Goal: Task Accomplishment & Management: Manage account settings

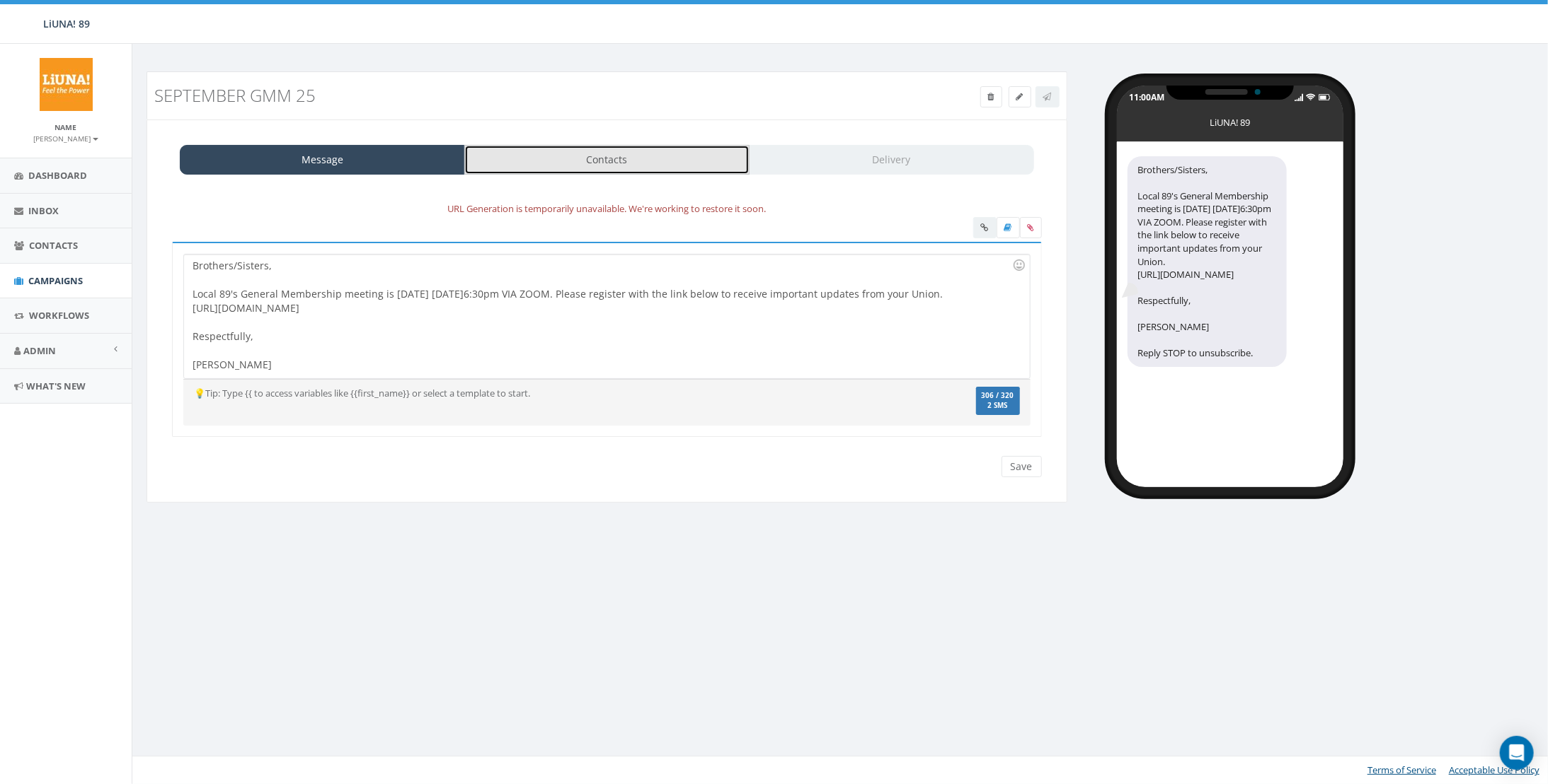
click at [590, 148] on link "Contacts" at bounding box center [607, 160] width 285 height 29
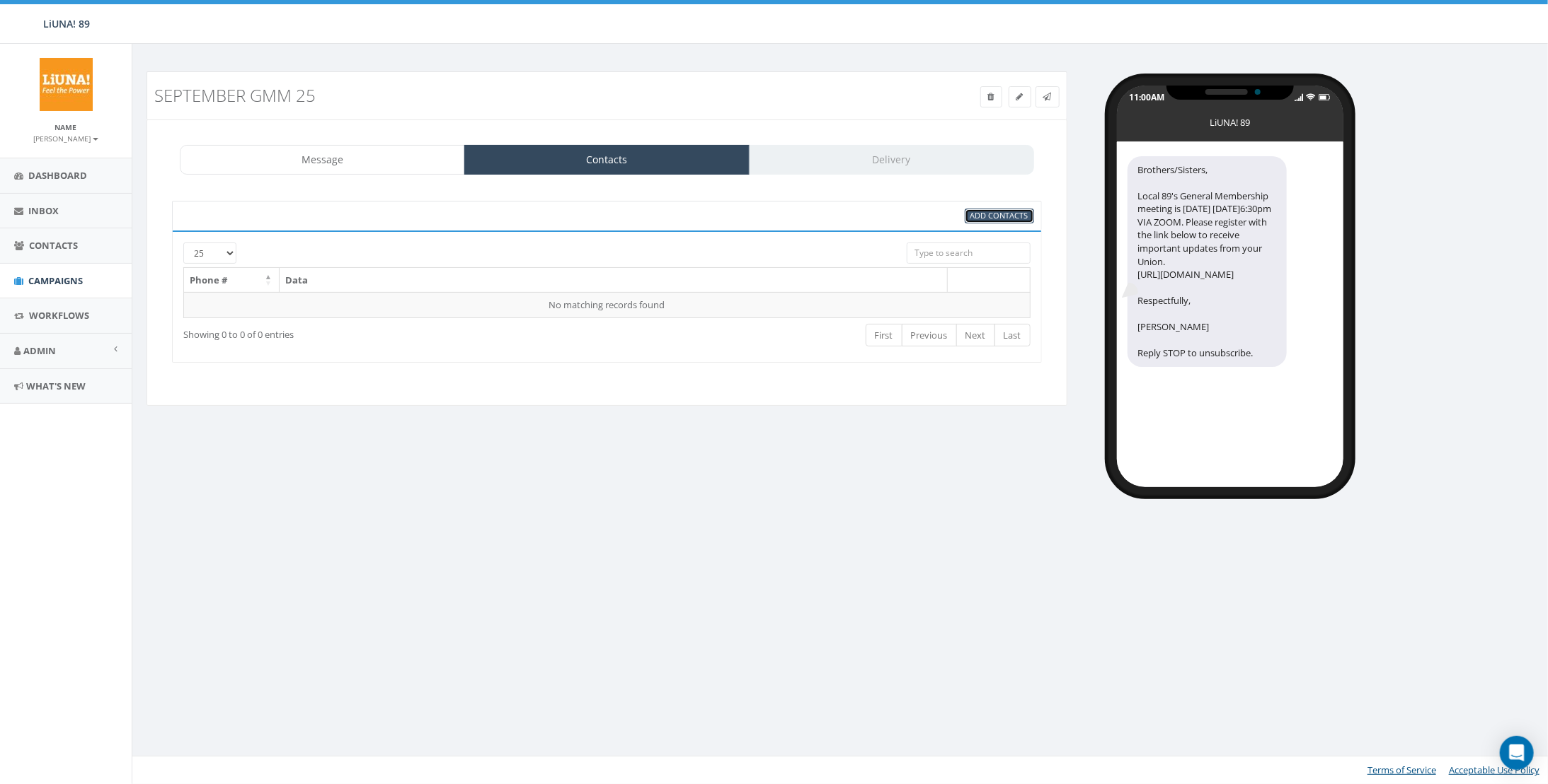
click at [1008, 220] on link "Add Contacts" at bounding box center [999, 217] width 69 height 15
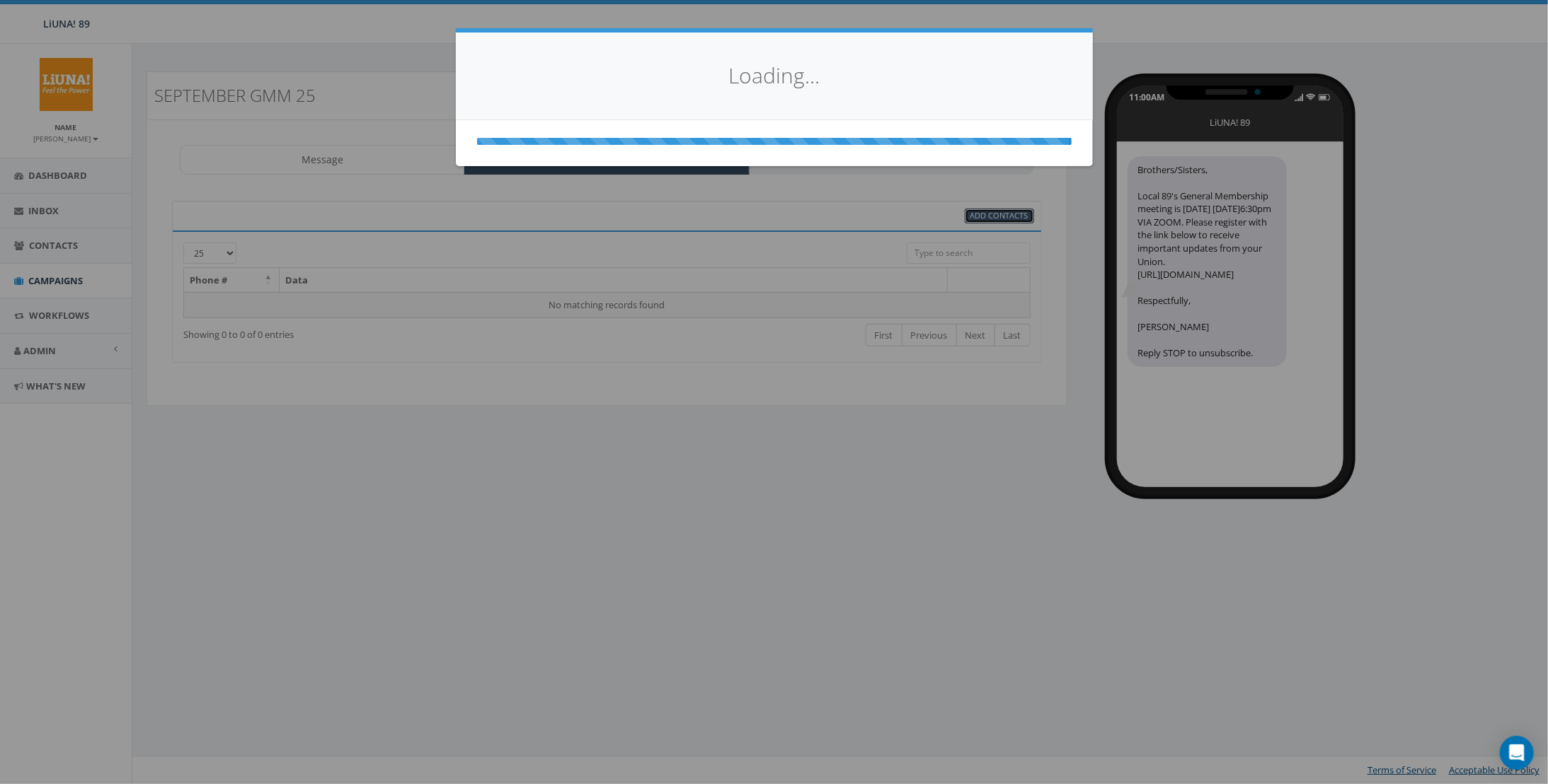
select select
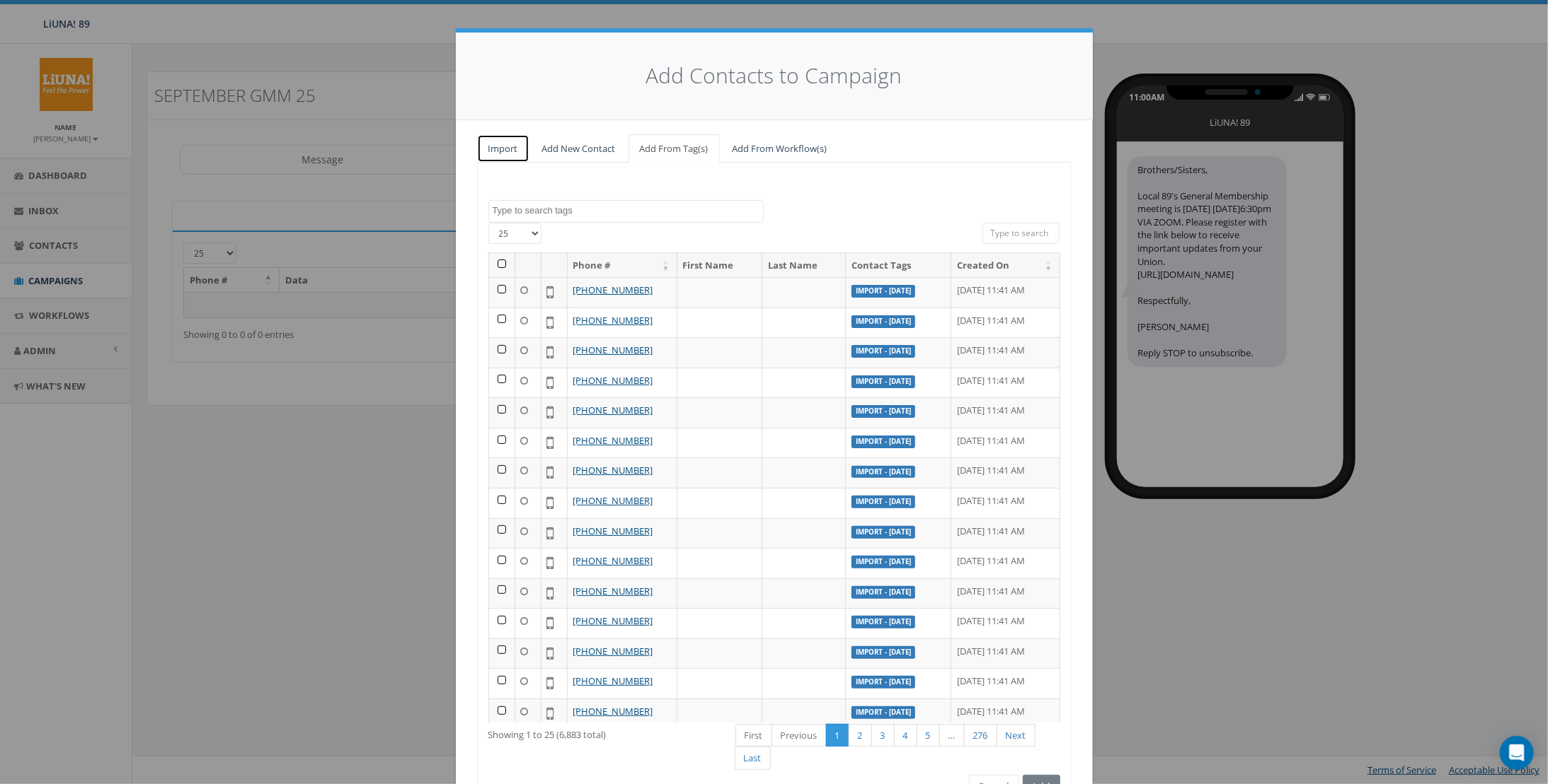
click at [489, 143] on link "Import" at bounding box center [503, 148] width 52 height 29
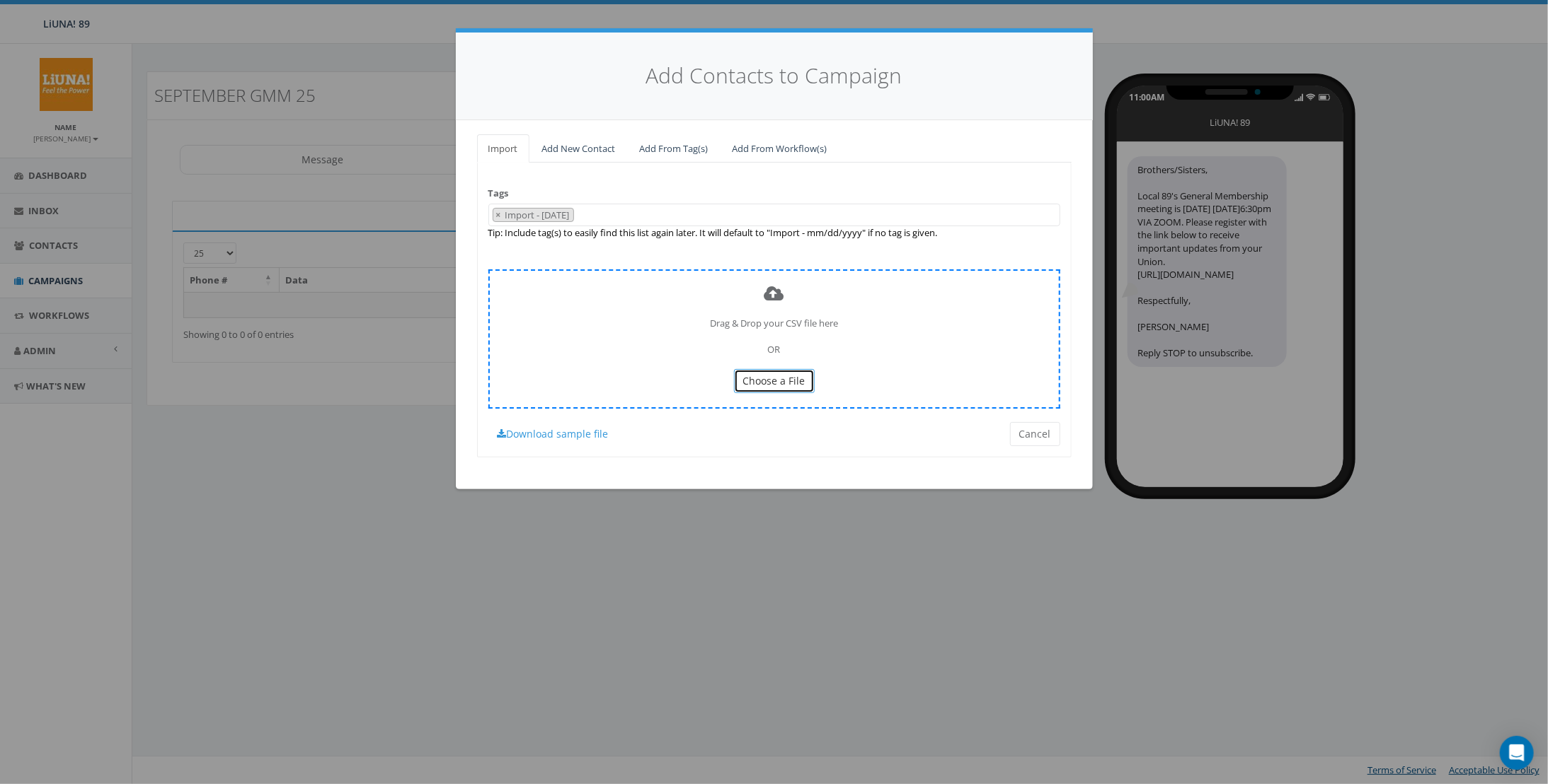
click at [748, 374] on span "Choose a File" at bounding box center [775, 381] width 63 height 13
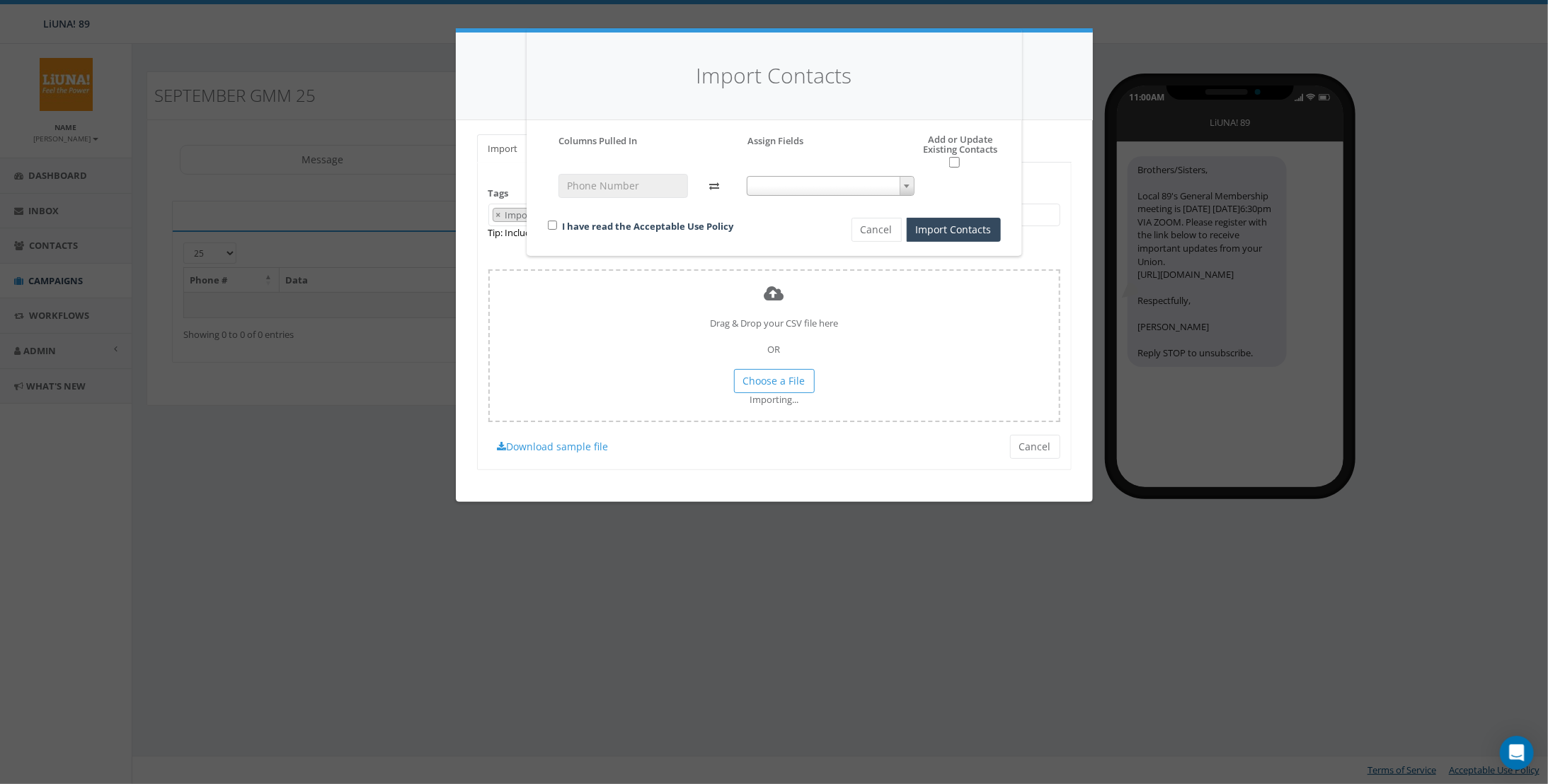
click at [812, 181] on span at bounding box center [830, 185] width 167 height 20
select select "phone_number"
click at [570, 228] on link "I have read the Acceptable Use Policy" at bounding box center [648, 225] width 171 height 12
click at [551, 220] on input "checkbox" at bounding box center [552, 225] width 10 height 10
checkbox input "true"
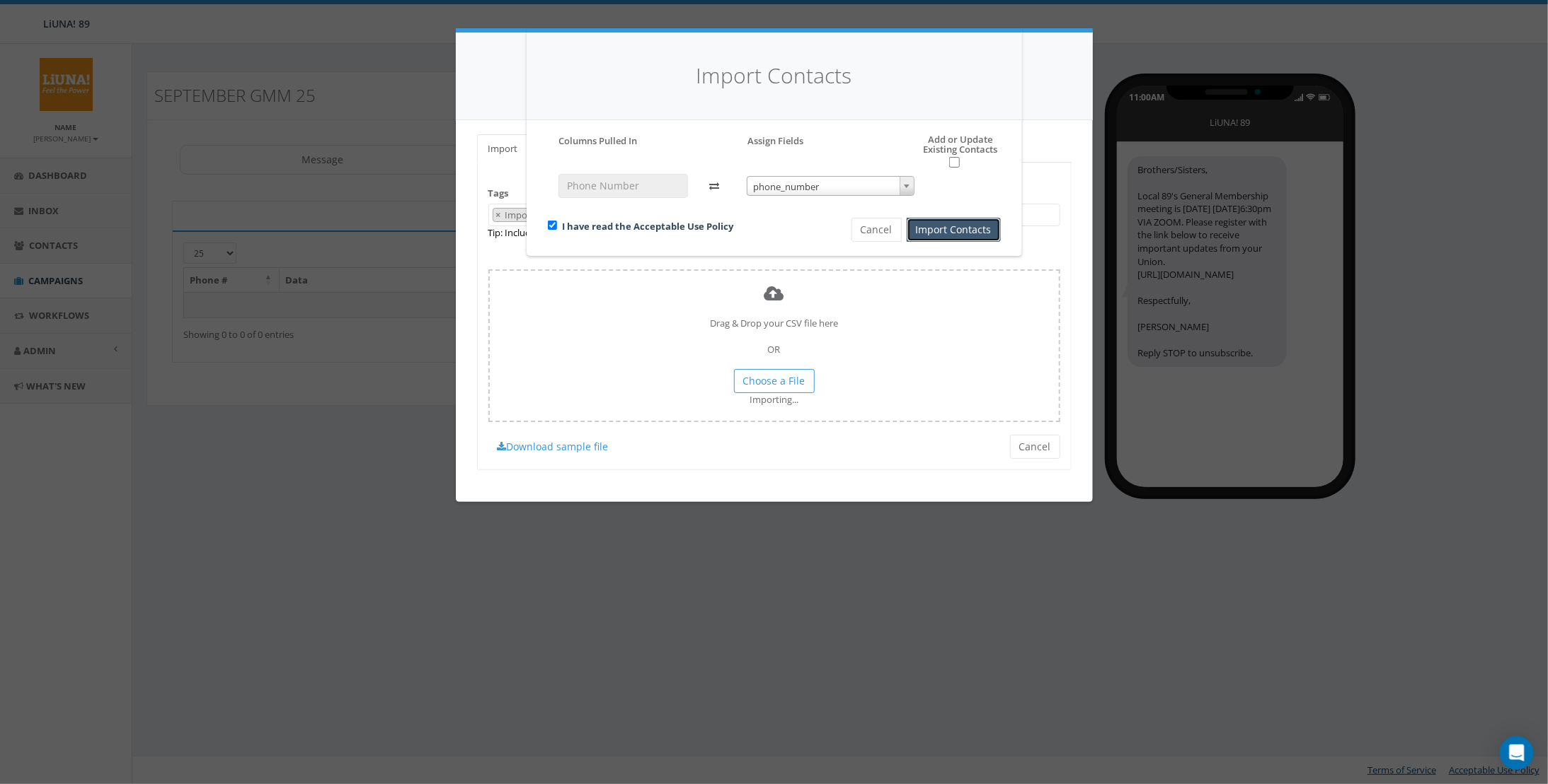
click at [952, 227] on button "Import Contacts" at bounding box center [953, 229] width 94 height 24
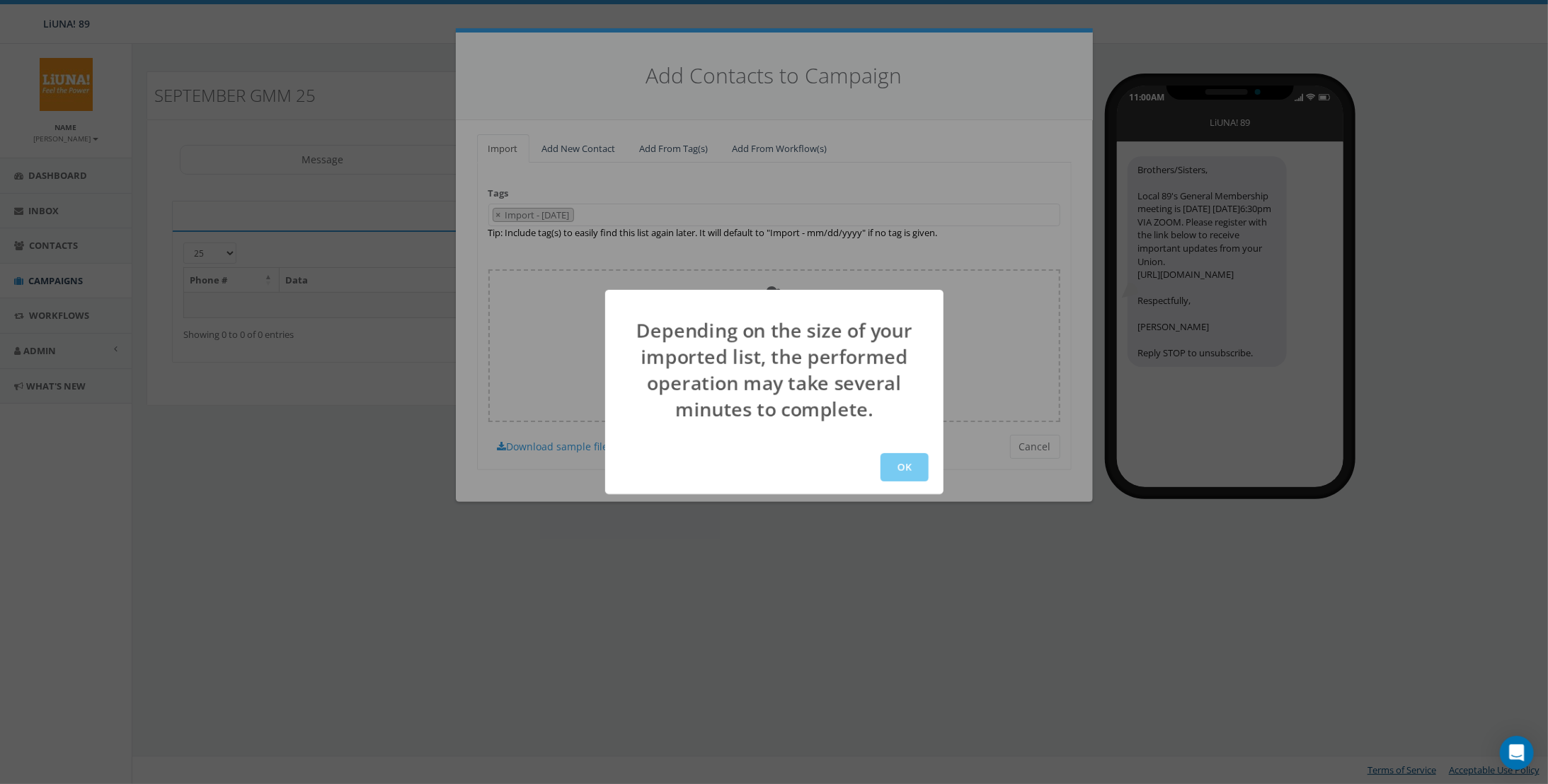
click at [919, 464] on button "OK" at bounding box center [904, 468] width 48 height 29
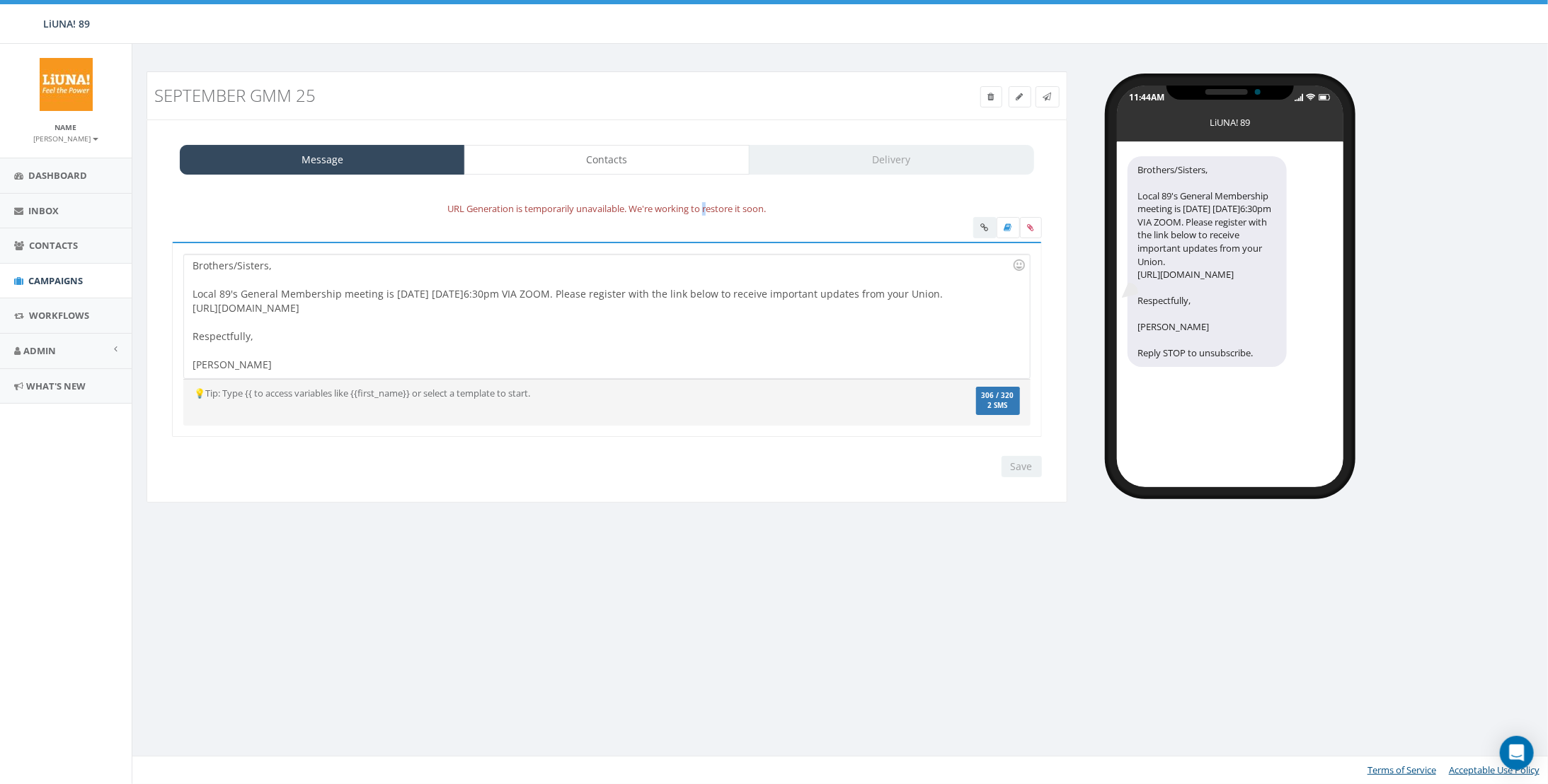
click at [706, 174] on div "Message Contacts Delivery URL Generation is temporarily unavailable. We're work…" at bounding box center [607, 311] width 920 height 383
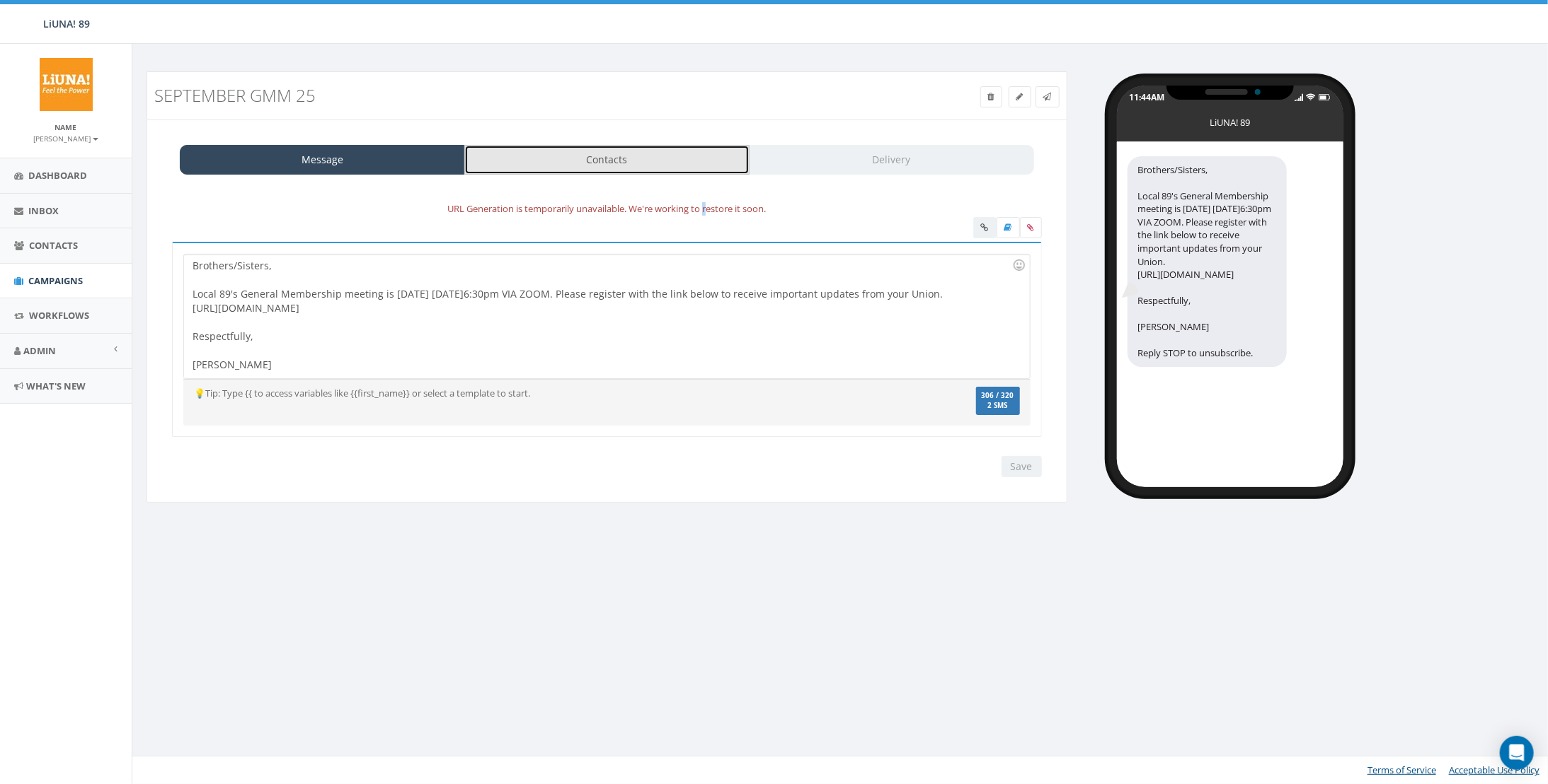
drag, startPoint x: 706, startPoint y: 174, endPoint x: 693, endPoint y: 168, distance: 14.3
click at [693, 168] on link "Contacts" at bounding box center [607, 160] width 285 height 29
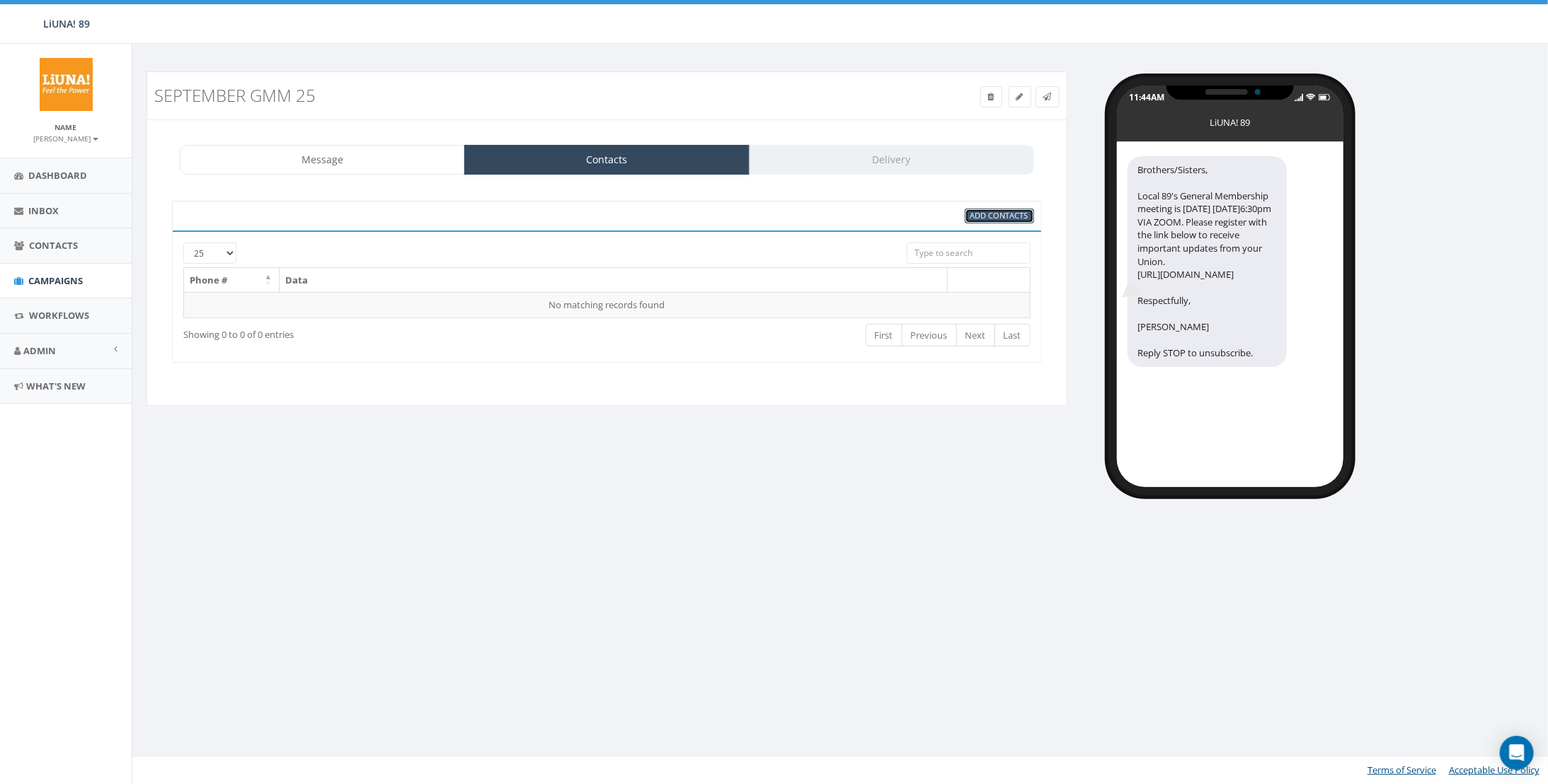
click at [984, 214] on span "Add Contacts" at bounding box center [998, 215] width 58 height 10
select select
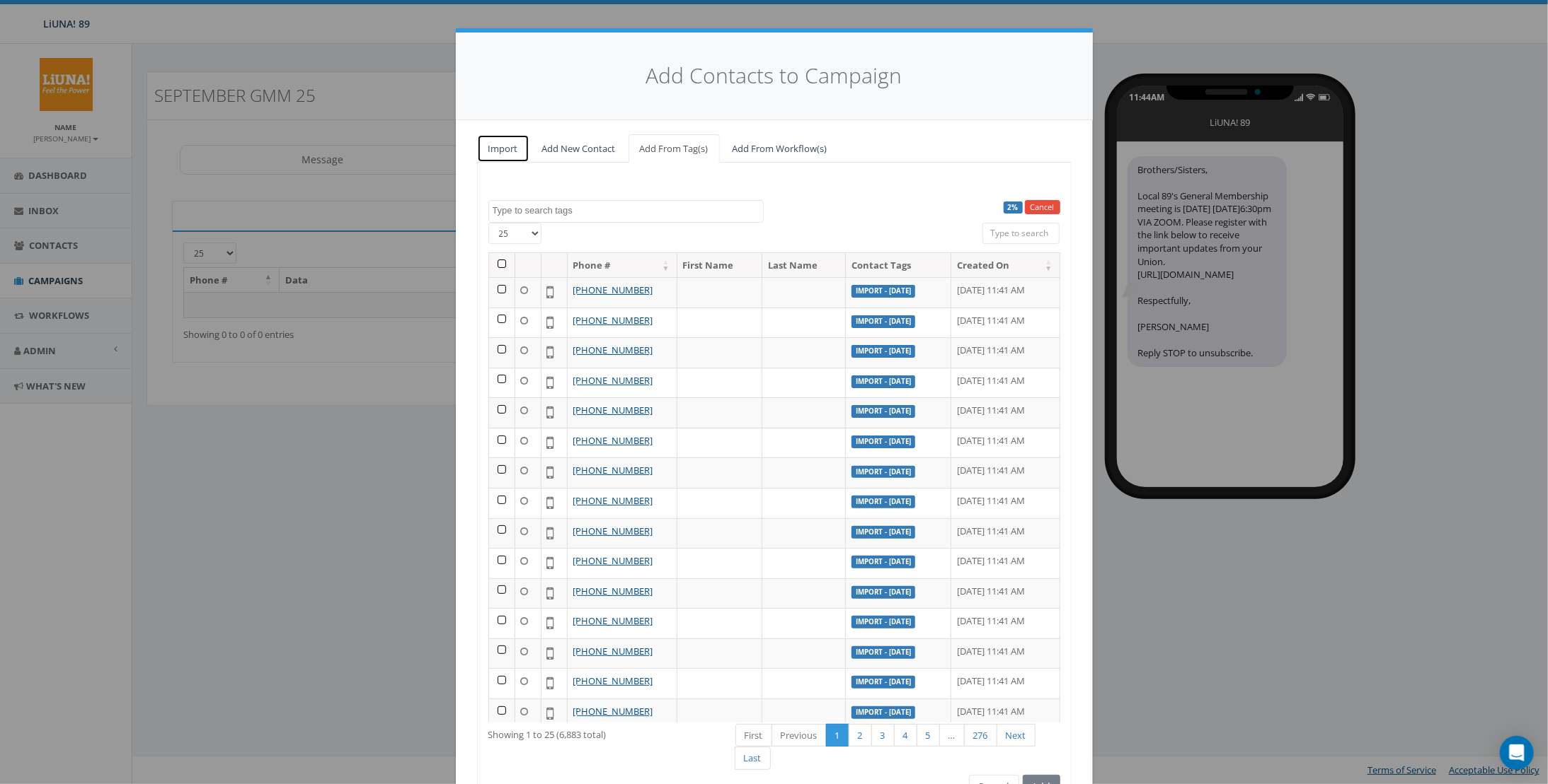
click at [496, 147] on link "Import" at bounding box center [503, 148] width 52 height 29
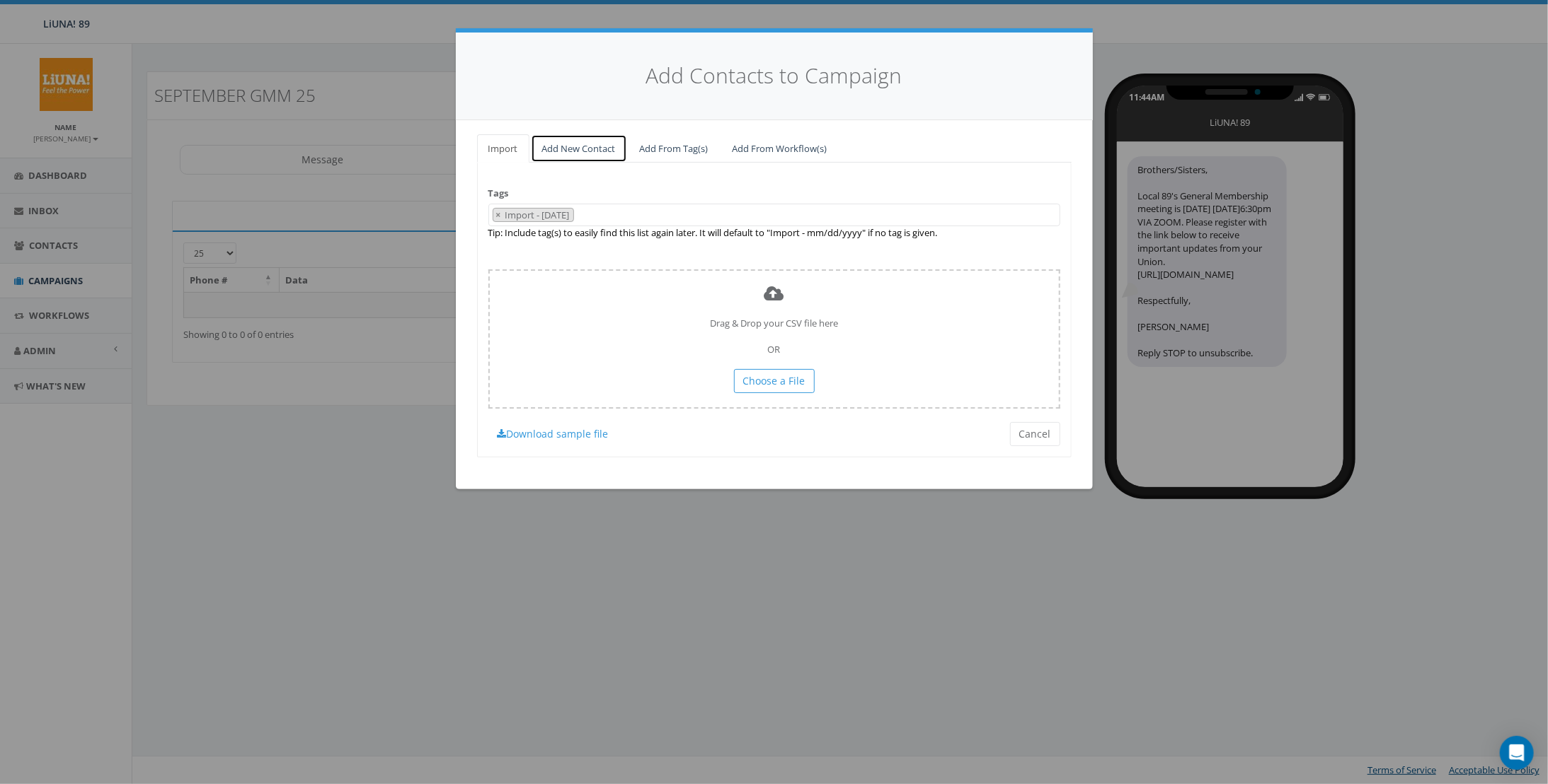
click at [563, 147] on link "Add New Contact" at bounding box center [578, 148] width 96 height 29
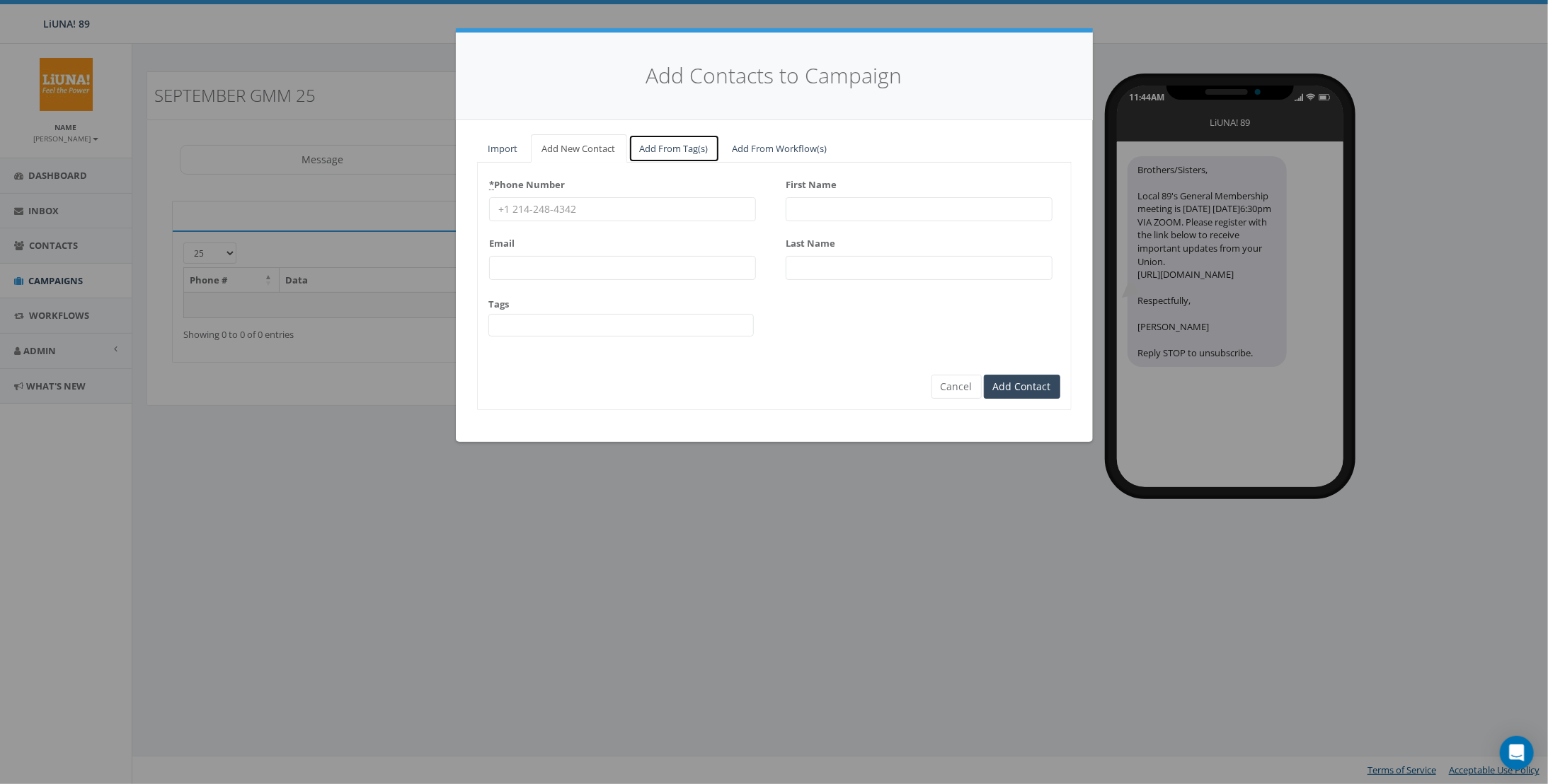
click at [638, 147] on link "Add From Tag(s)" at bounding box center [674, 148] width 91 height 29
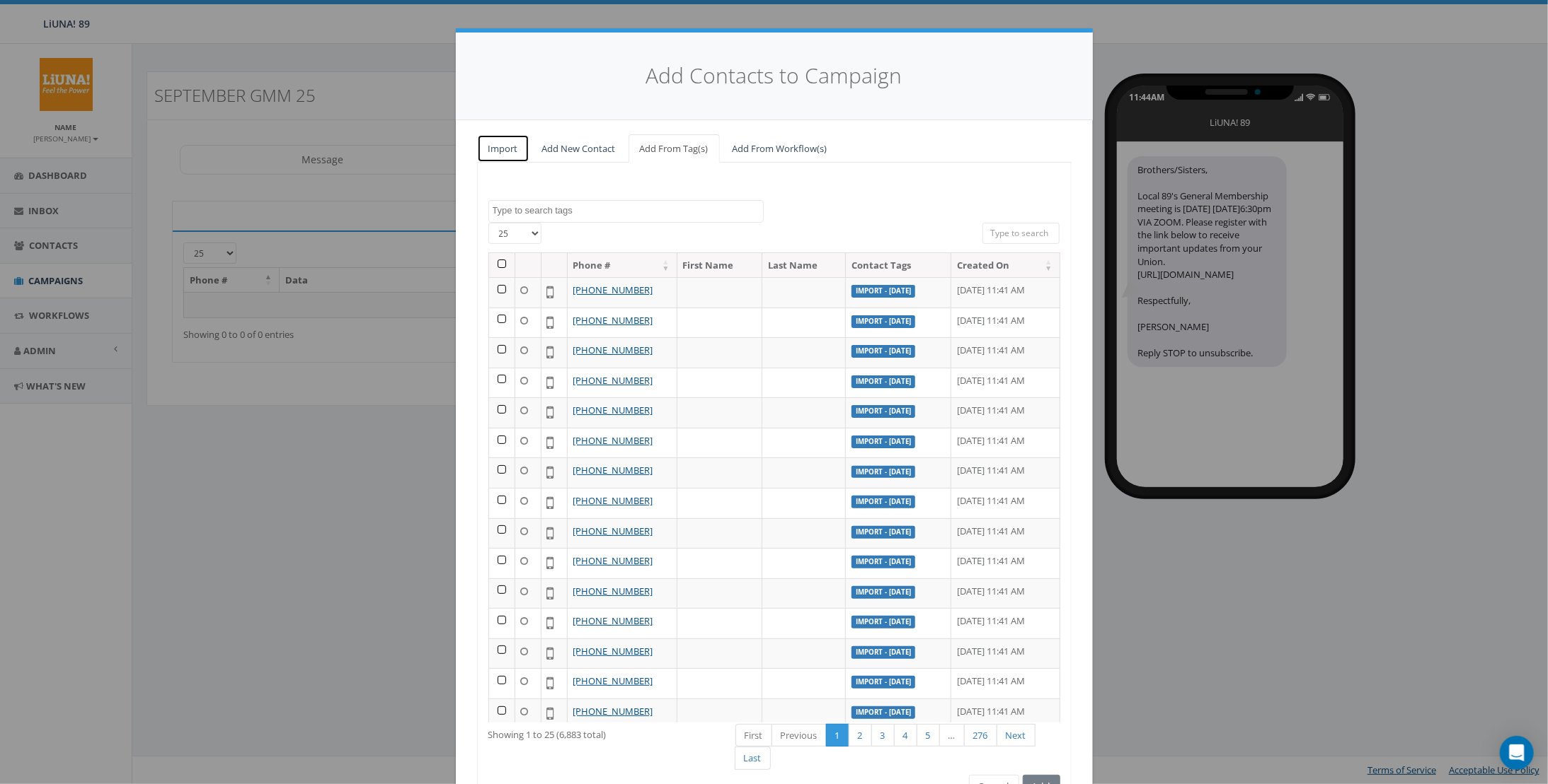
click at [492, 143] on link "Import" at bounding box center [503, 148] width 52 height 29
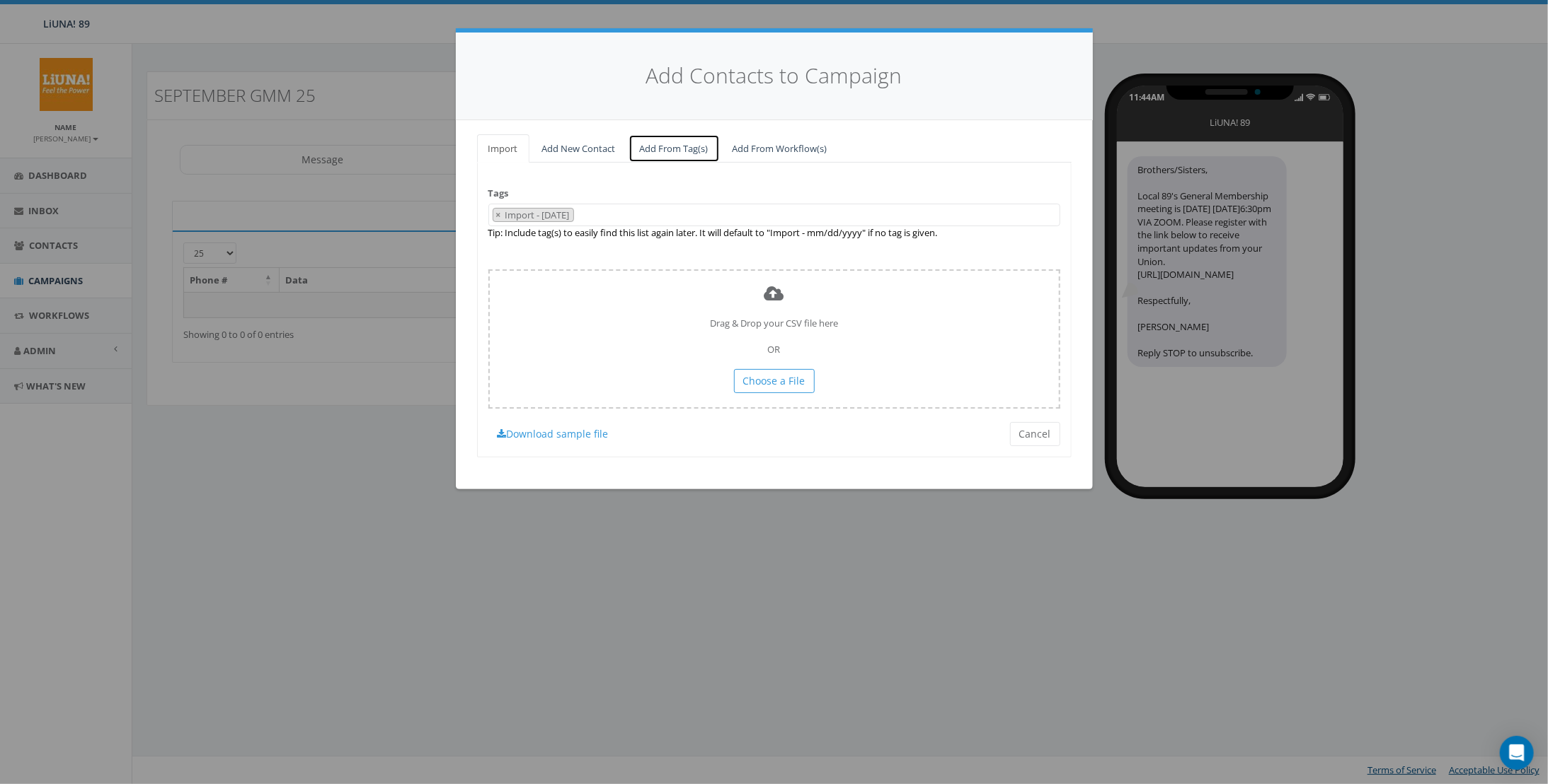
click at [638, 154] on link "Add From Tag(s)" at bounding box center [674, 148] width 91 height 29
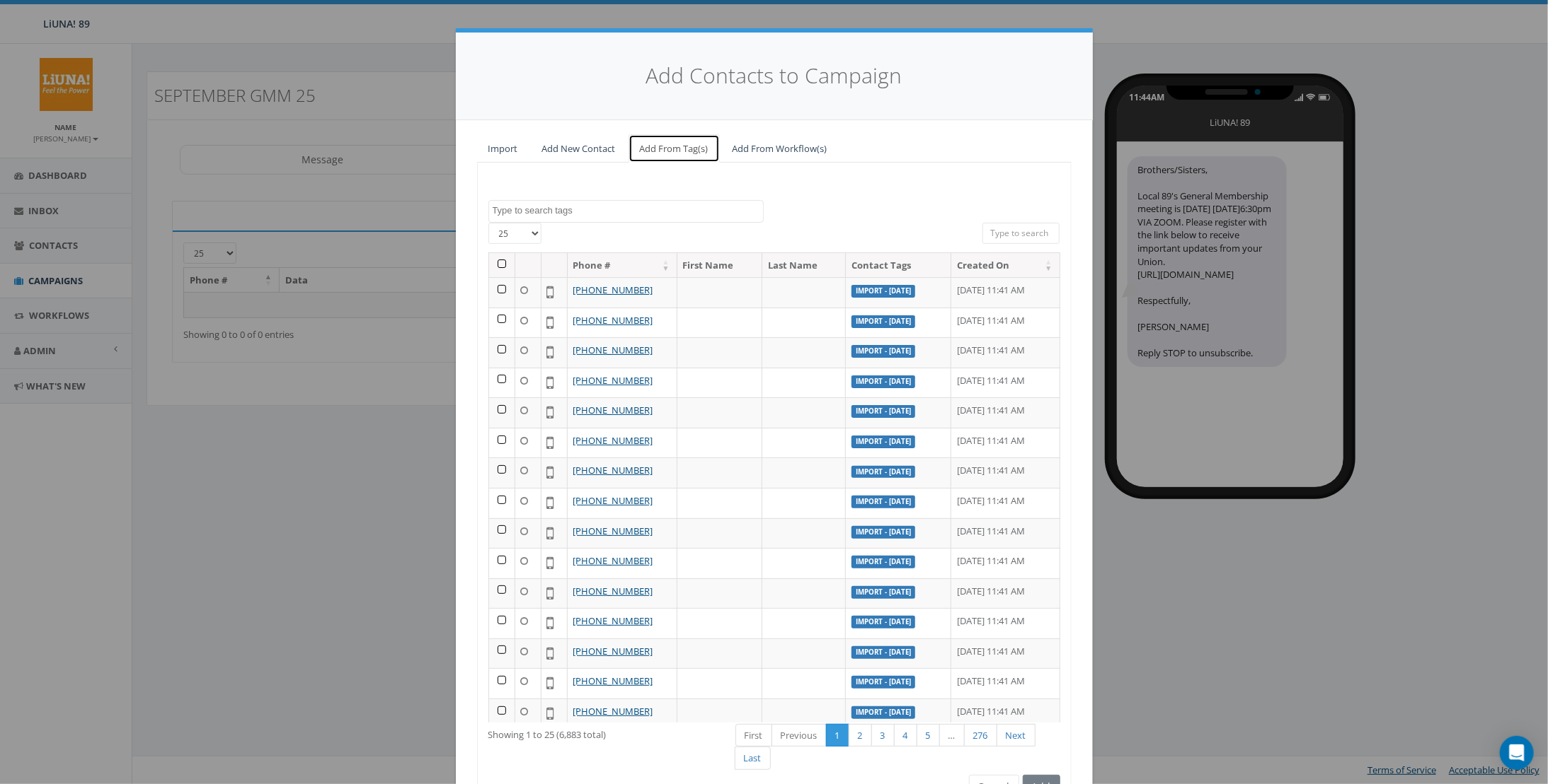
scroll to position [301, 0]
click at [974, 781] on button "Cancel" at bounding box center [994, 787] width 50 height 24
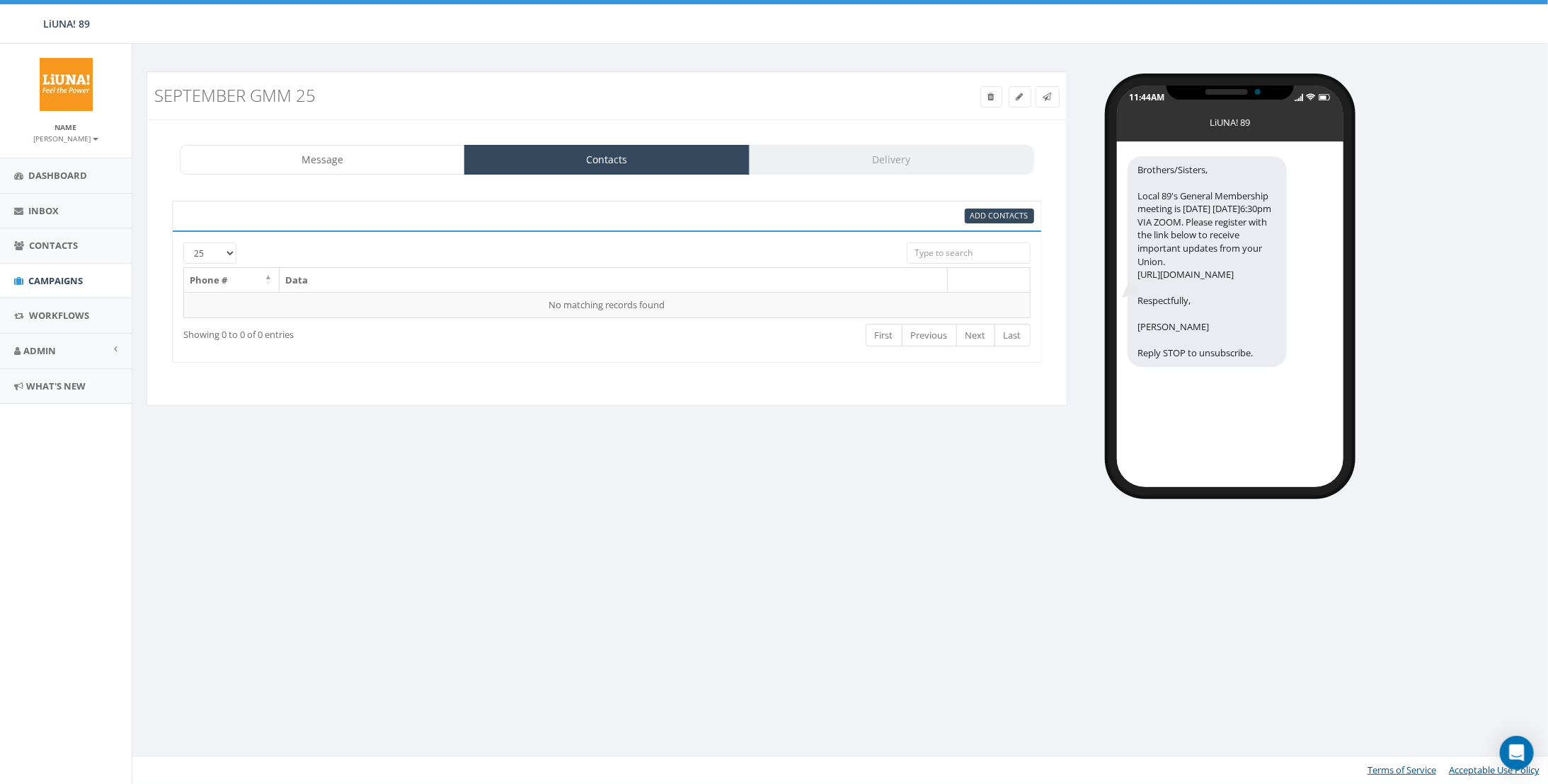
click at [981, 206] on div "Add Contacts" at bounding box center [607, 215] width 870 height 29
click at [989, 211] on span "Add Contacts" at bounding box center [998, 215] width 58 height 10
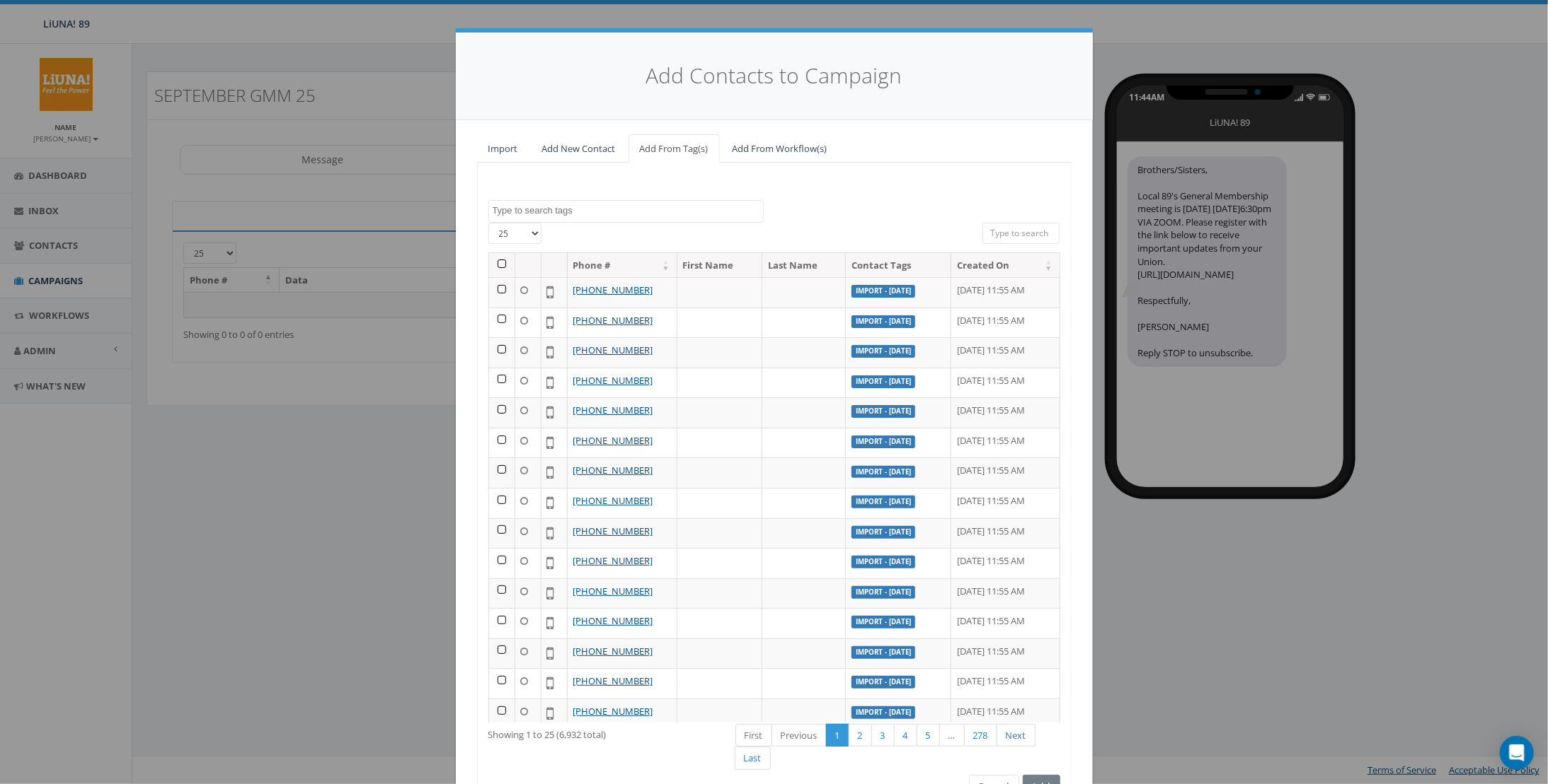
click at [620, 212] on textarea "Search" at bounding box center [628, 210] width 270 height 12
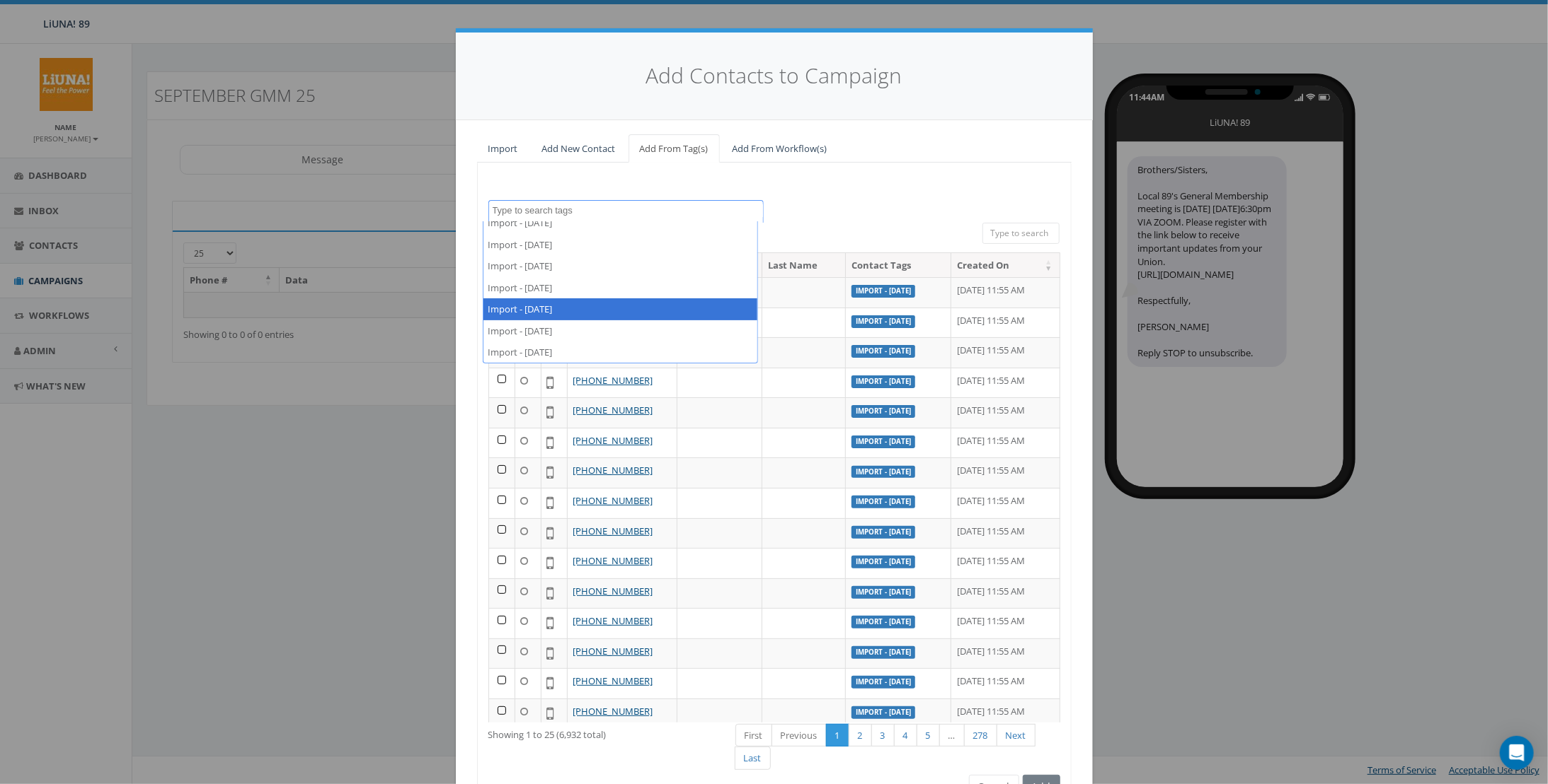
scroll to position [283, 0]
select select "Import - [DATE]"
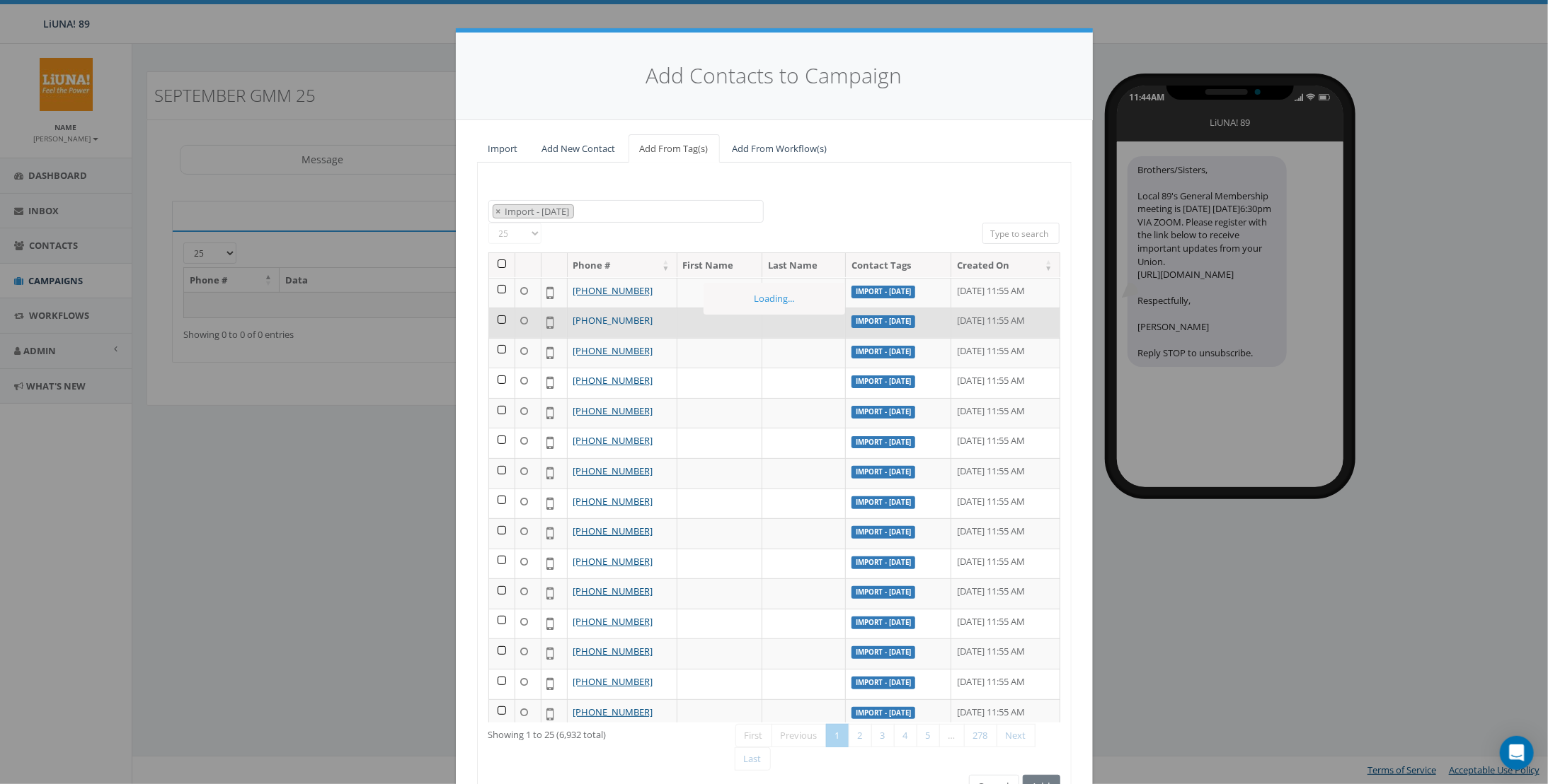
scroll to position [204, 0]
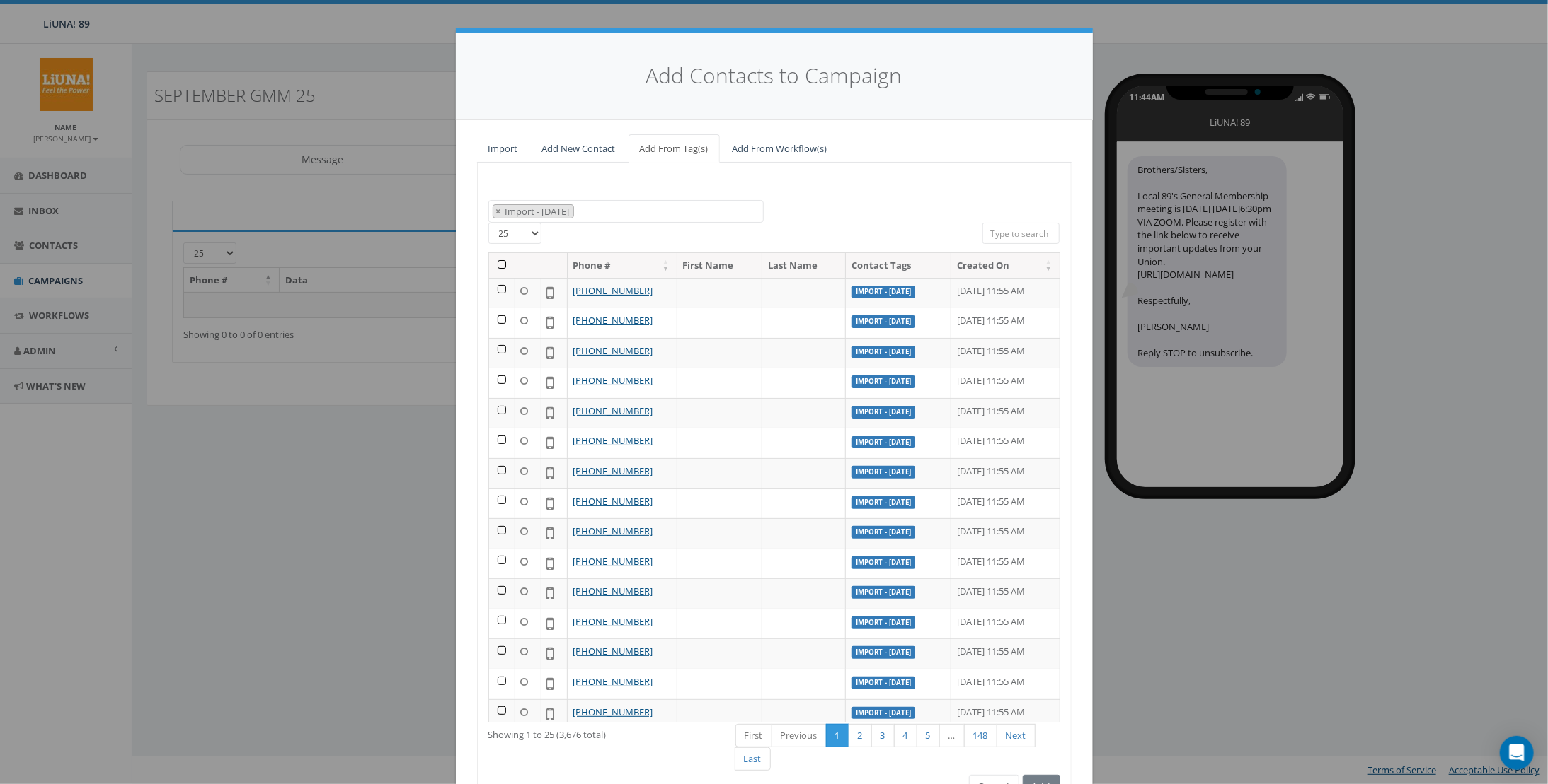
click at [498, 259] on th at bounding box center [502, 265] width 27 height 25
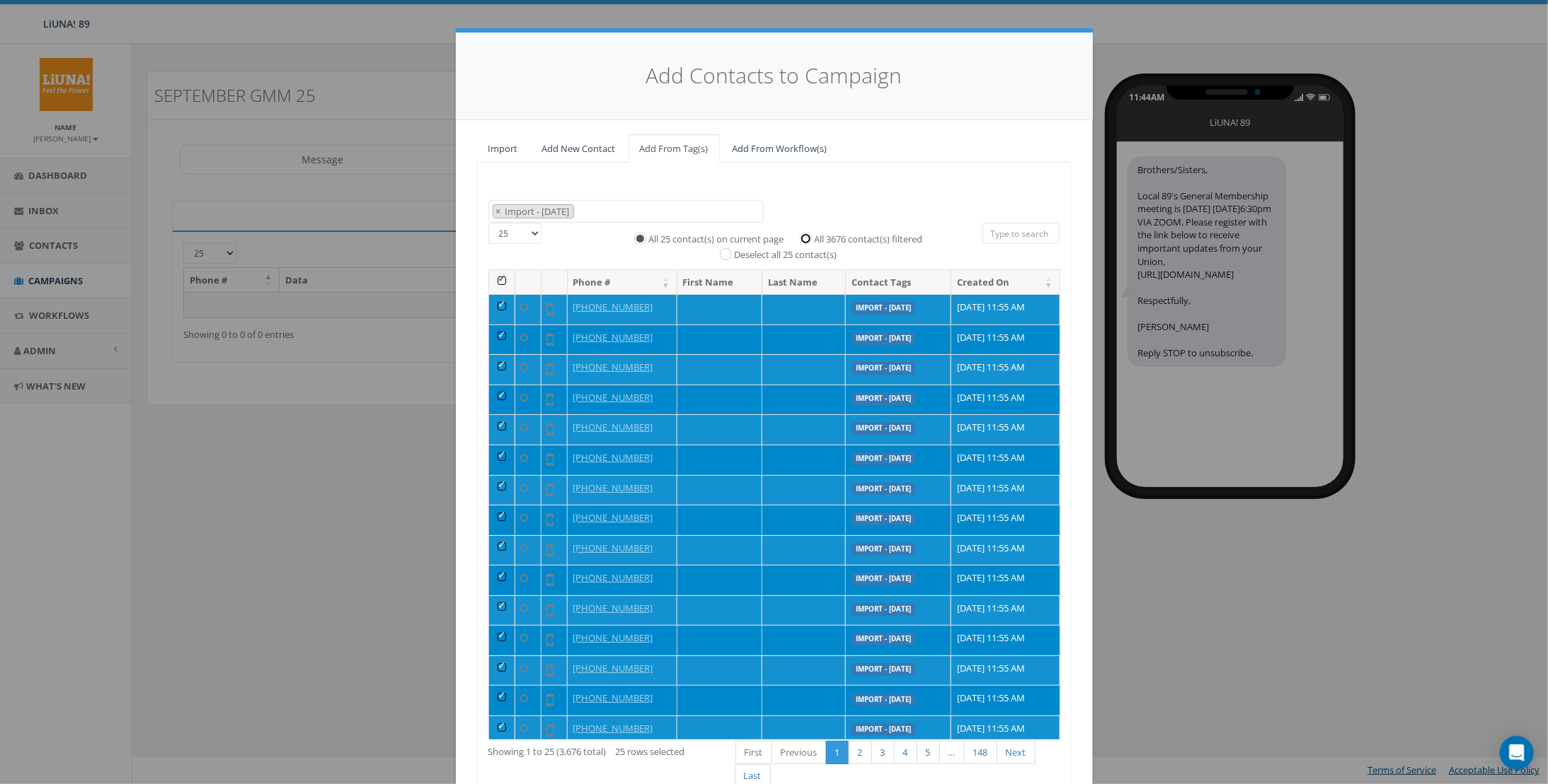
click at [805, 235] on input "All 3676 contact(s) filtered" at bounding box center [809, 238] width 10 height 10
radio input "true"
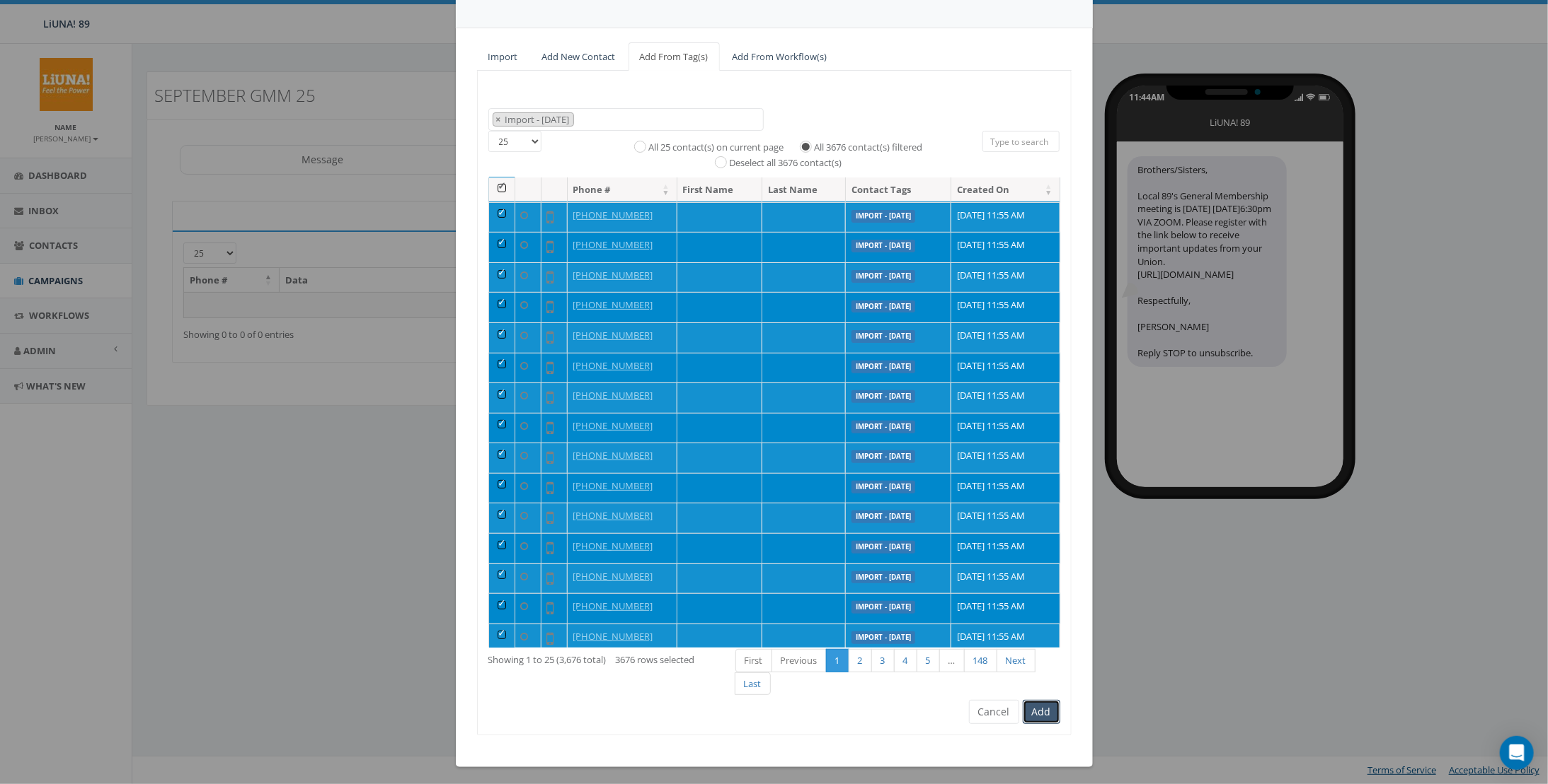
click at [1023, 709] on button "Add" at bounding box center [1041, 712] width 37 height 24
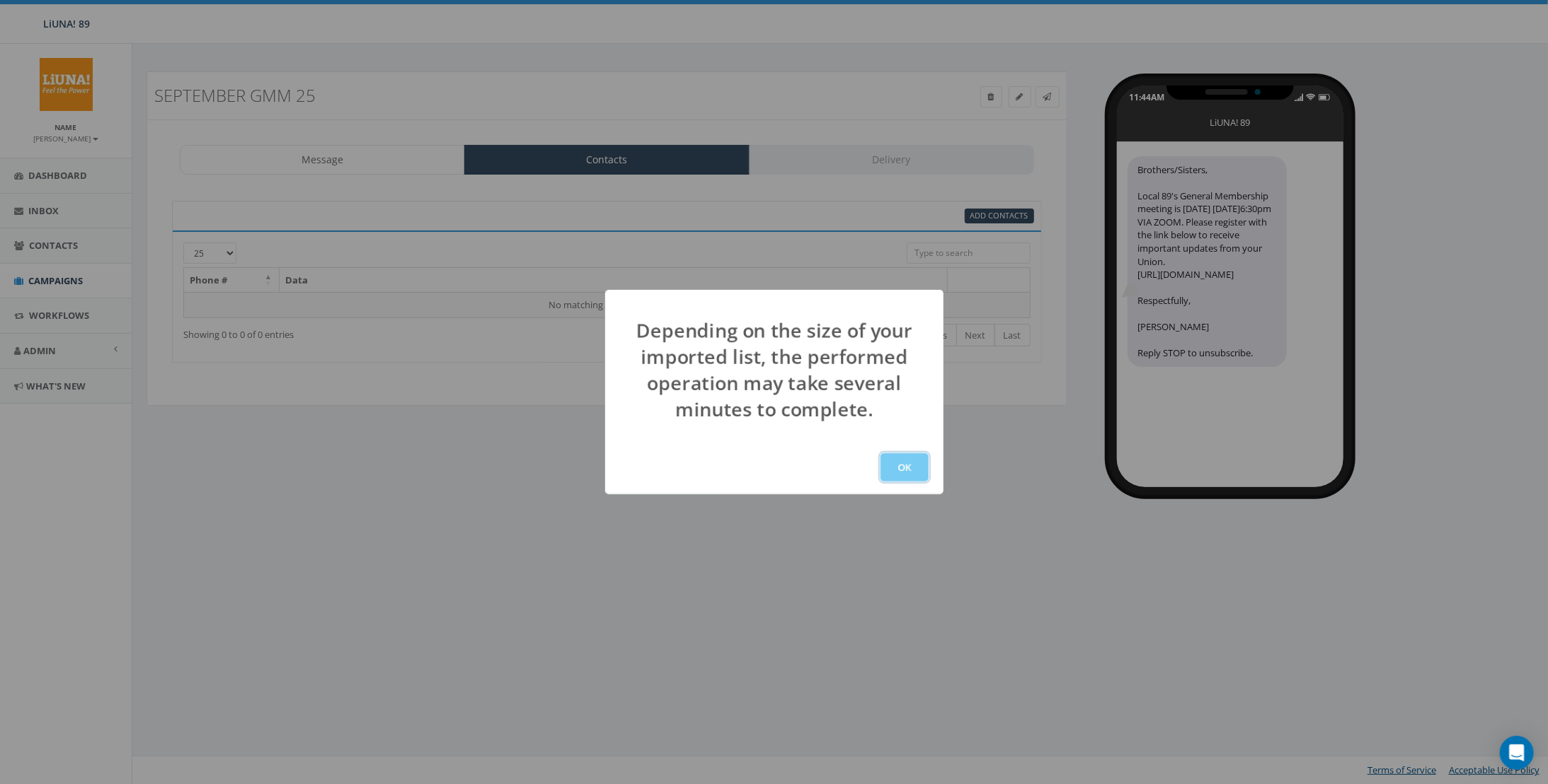
click at [918, 471] on button "OK" at bounding box center [904, 468] width 48 height 29
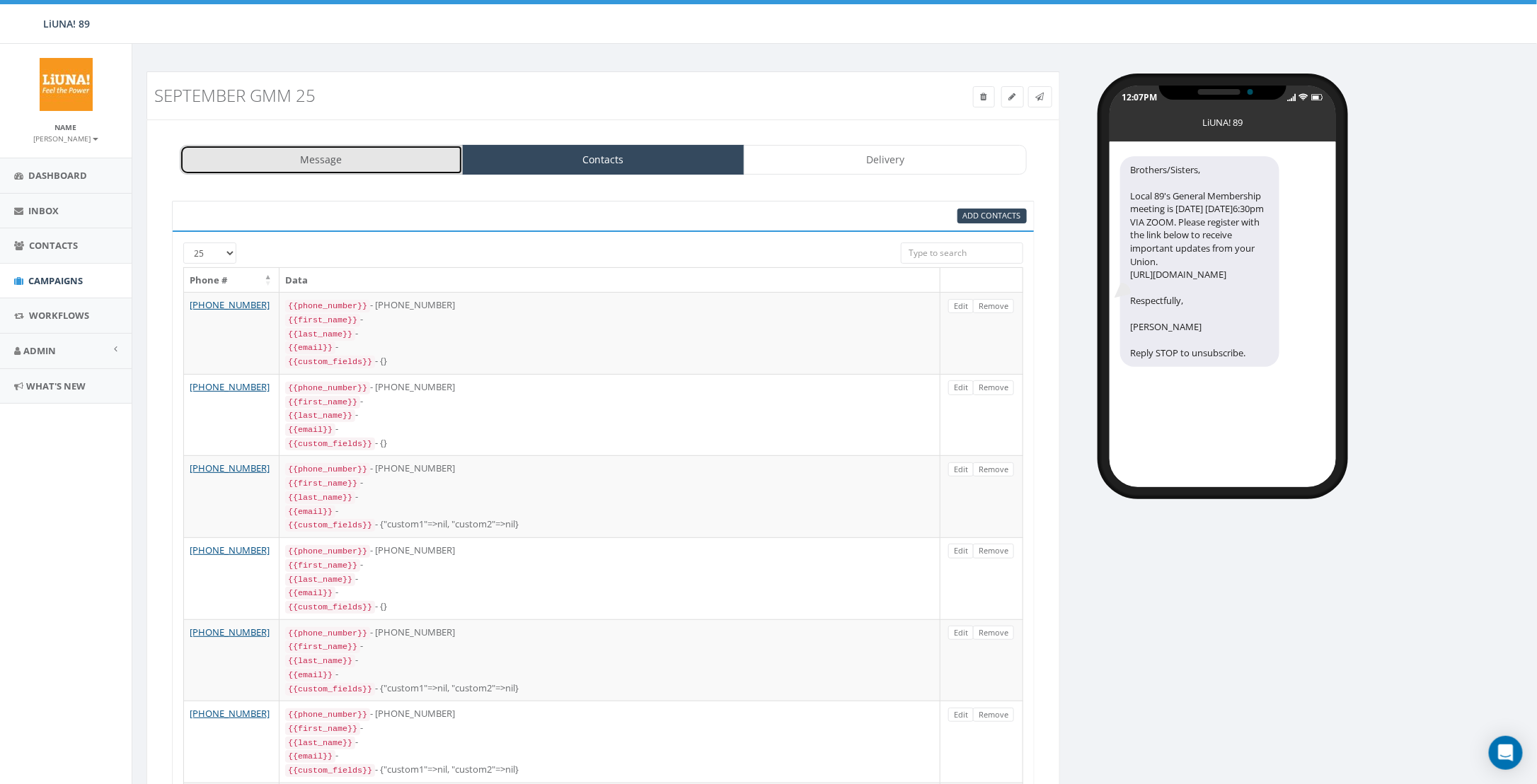
click at [359, 152] on link "Message" at bounding box center [321, 160] width 283 height 29
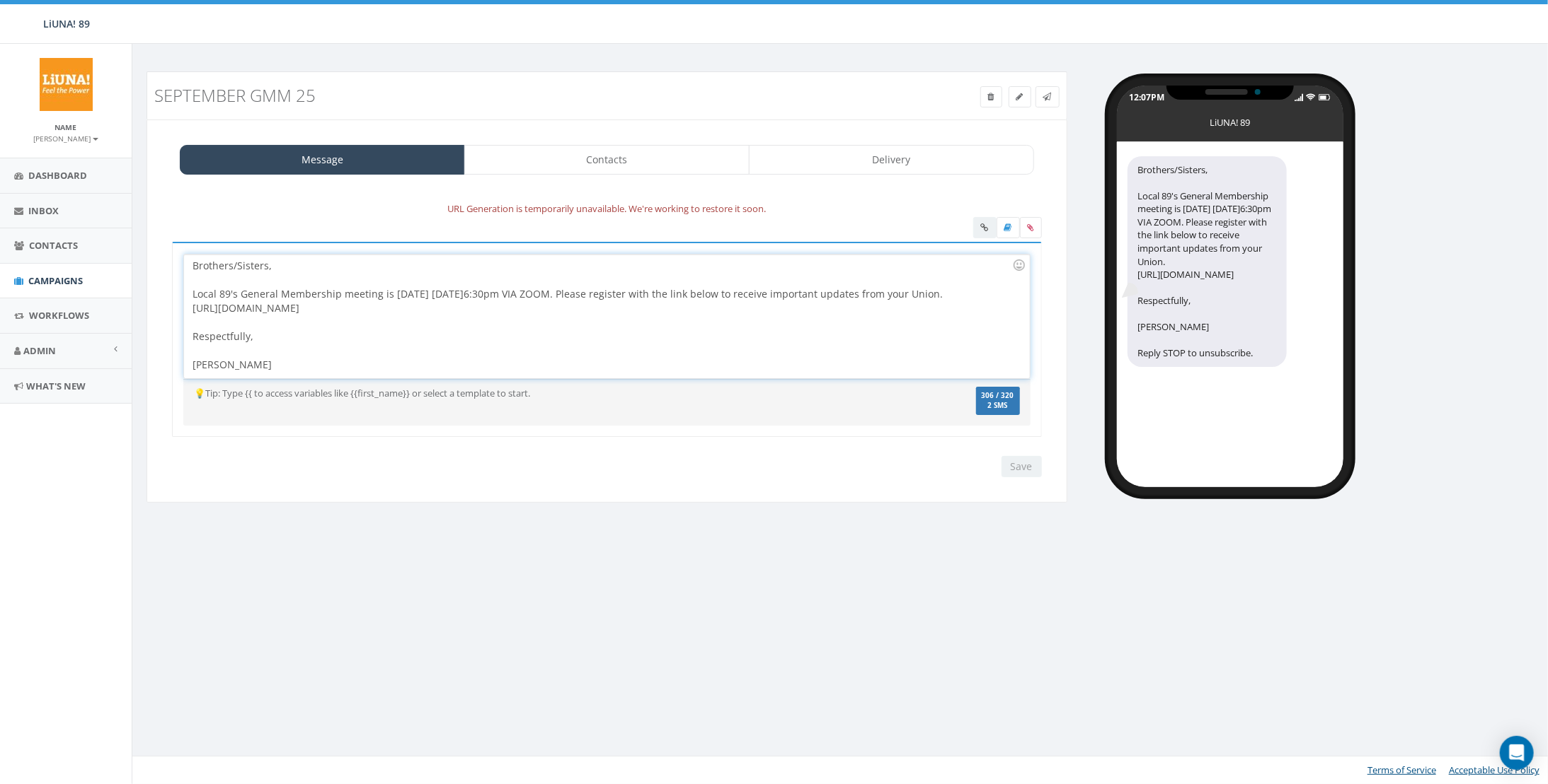
drag, startPoint x: 563, startPoint y: 306, endPoint x: 191, endPoint y: 308, distance: 372.0
click at [191, 308] on div "Brothers/Sisters, Local 89's General Membership meeting is today 9/16/25 @6:30p…" at bounding box center [607, 316] width 845 height 124
click at [882, 201] on div "URL Generation is temporarily unavailable. We're working to restore it soon." at bounding box center [607, 208] width 891 height 16
click at [884, 182] on div "Message Contacts Delivery URL Generation is temporarily unavailable. We're work…" at bounding box center [607, 311] width 920 height 383
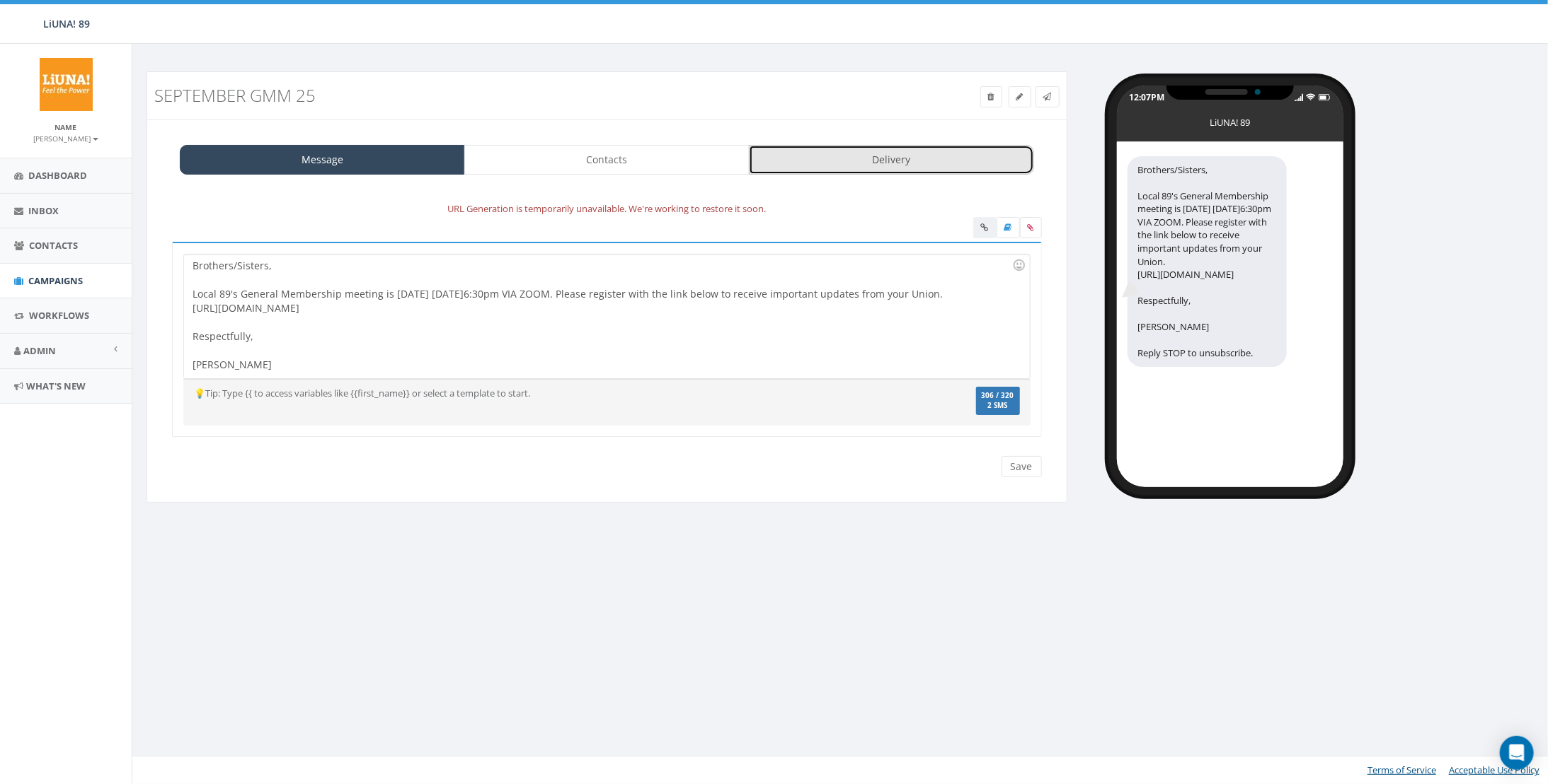
click at [912, 153] on link "Delivery" at bounding box center [891, 160] width 285 height 29
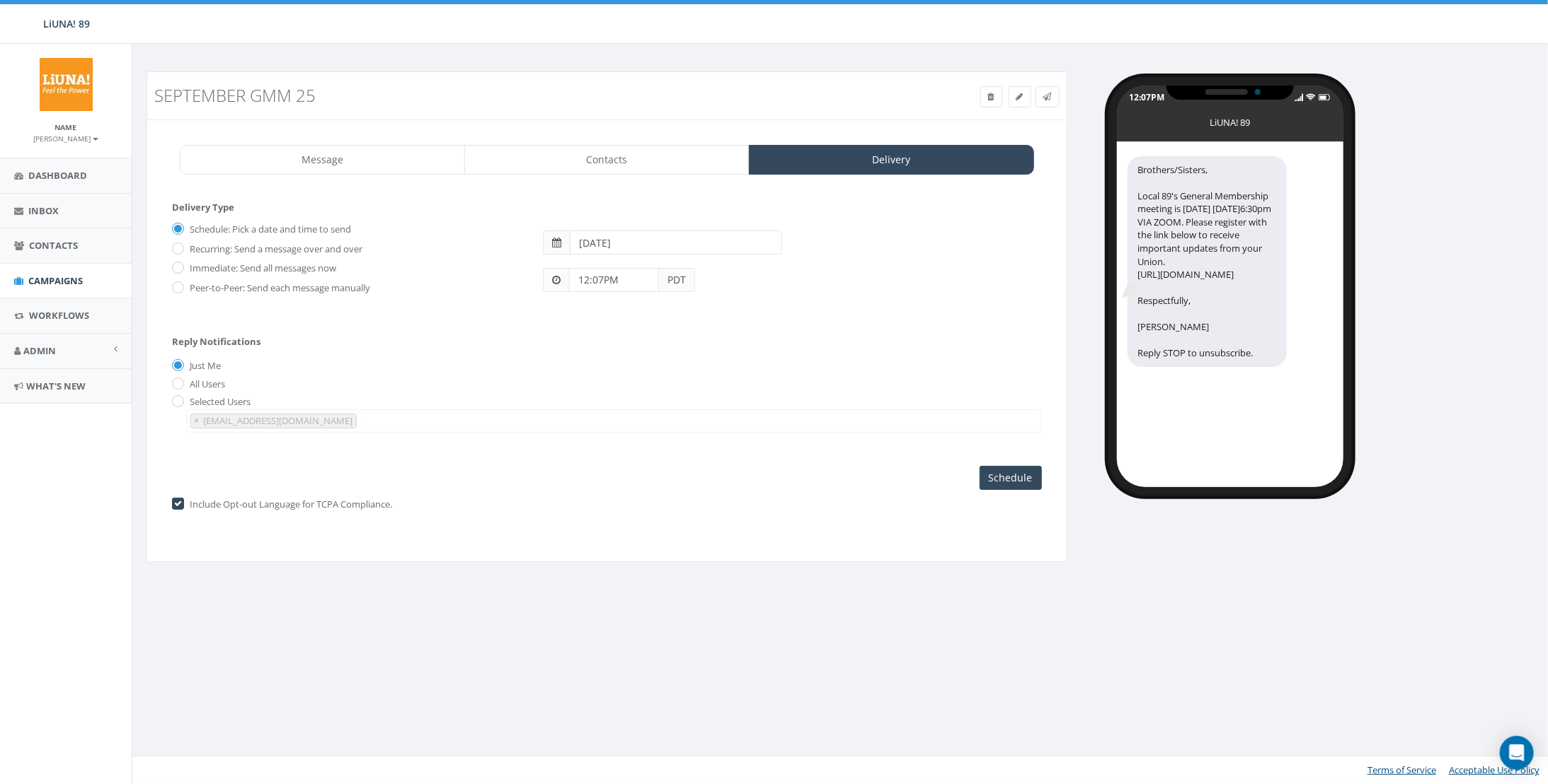
click at [241, 266] on label "Immediate: Send all messages now" at bounding box center [261, 268] width 150 height 14
click at [182, 266] on input "Immediate: Send all messages now" at bounding box center [177, 269] width 10 height 10
radio input "true"
click at [1023, 475] on input "Send Now" at bounding box center [1009, 478] width 67 height 24
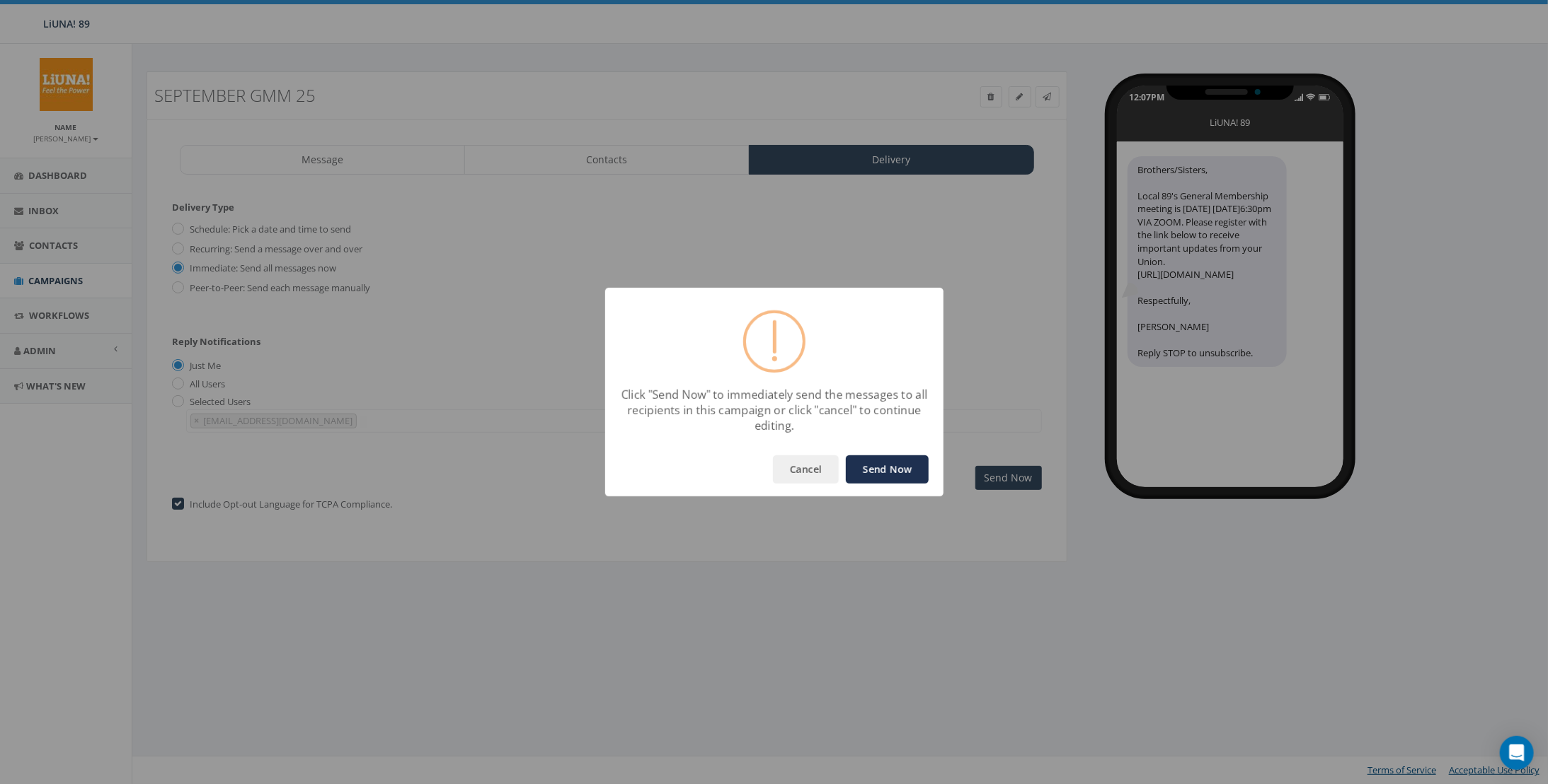
click at [898, 460] on button "Send Now" at bounding box center [886, 469] width 83 height 29
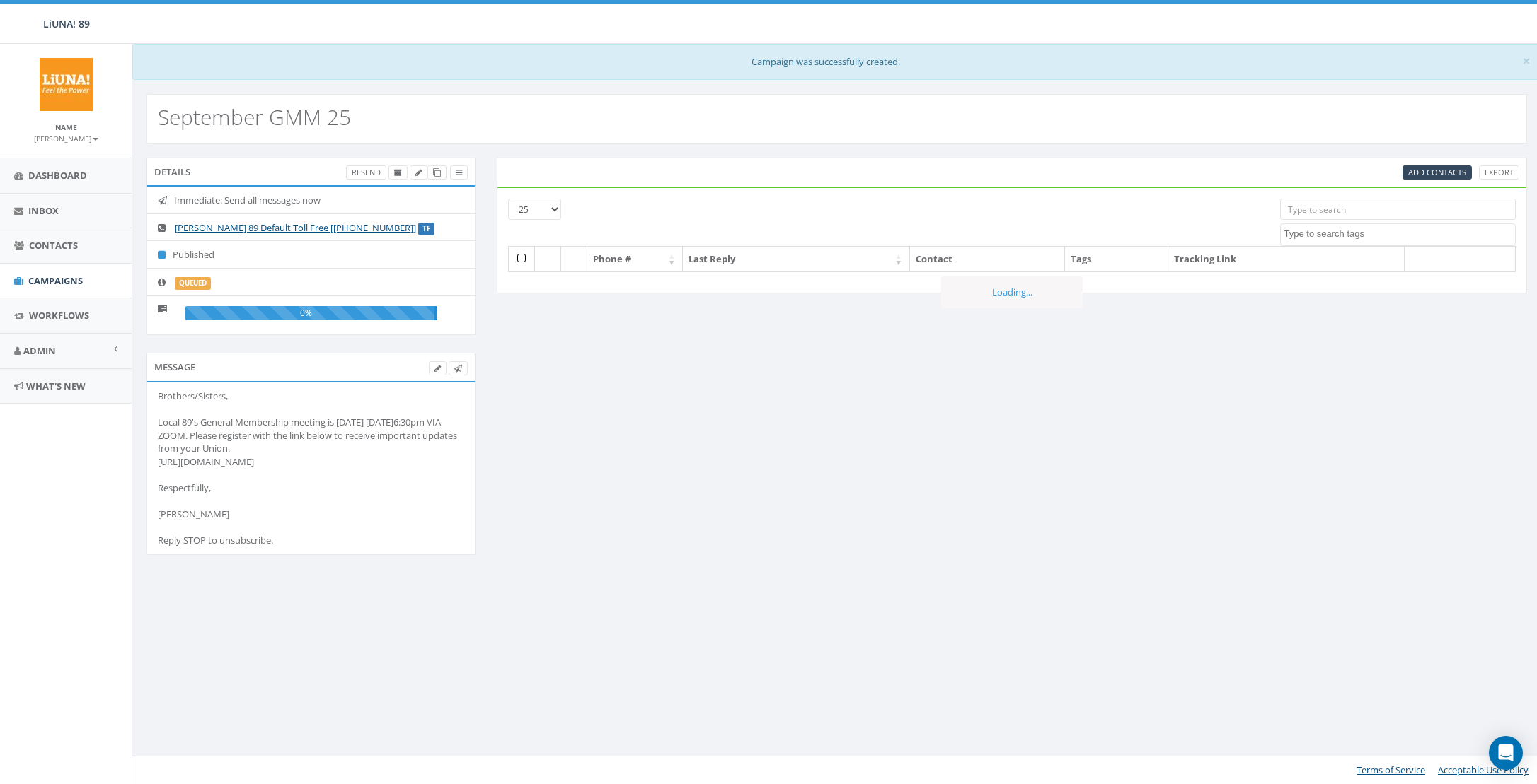
select select
